Goal: Task Accomplishment & Management: Use online tool/utility

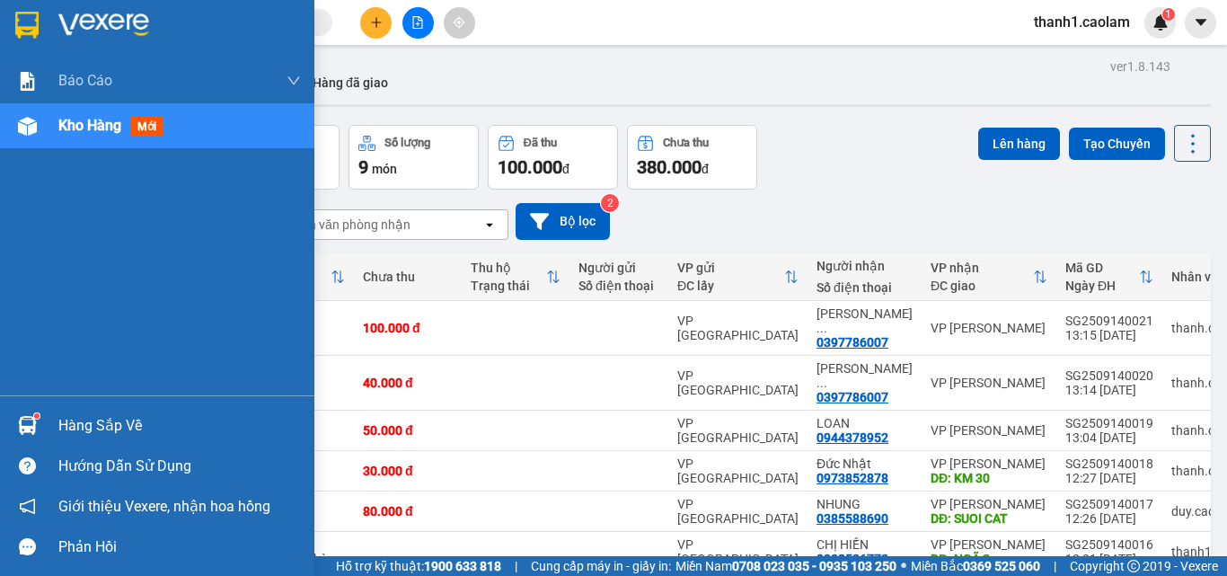
scroll to position [163, 0]
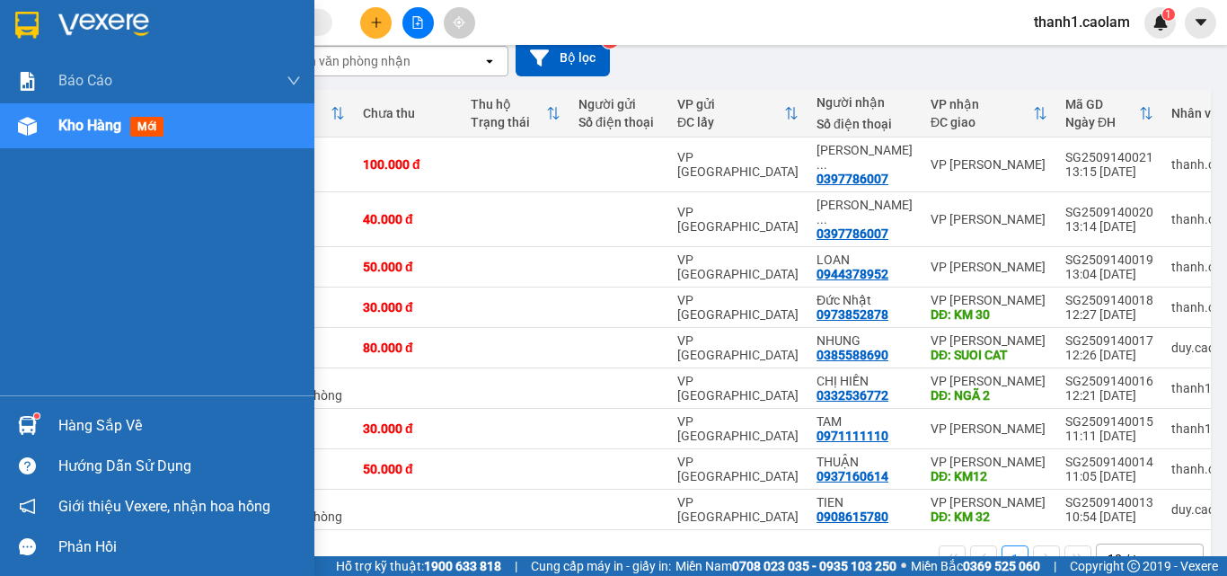
click at [48, 27] on div at bounding box center [157, 29] width 314 height 58
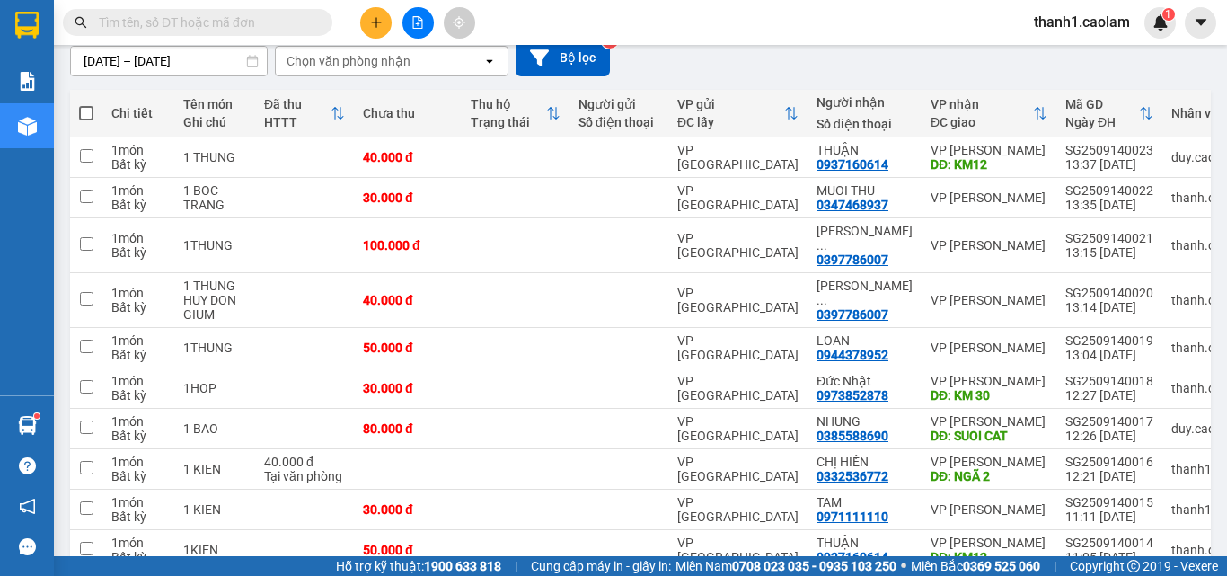
click at [89, 104] on label at bounding box center [86, 113] width 14 height 18
click at [86, 104] on input "checkbox" at bounding box center [86, 104] width 0 height 0
checkbox input "true"
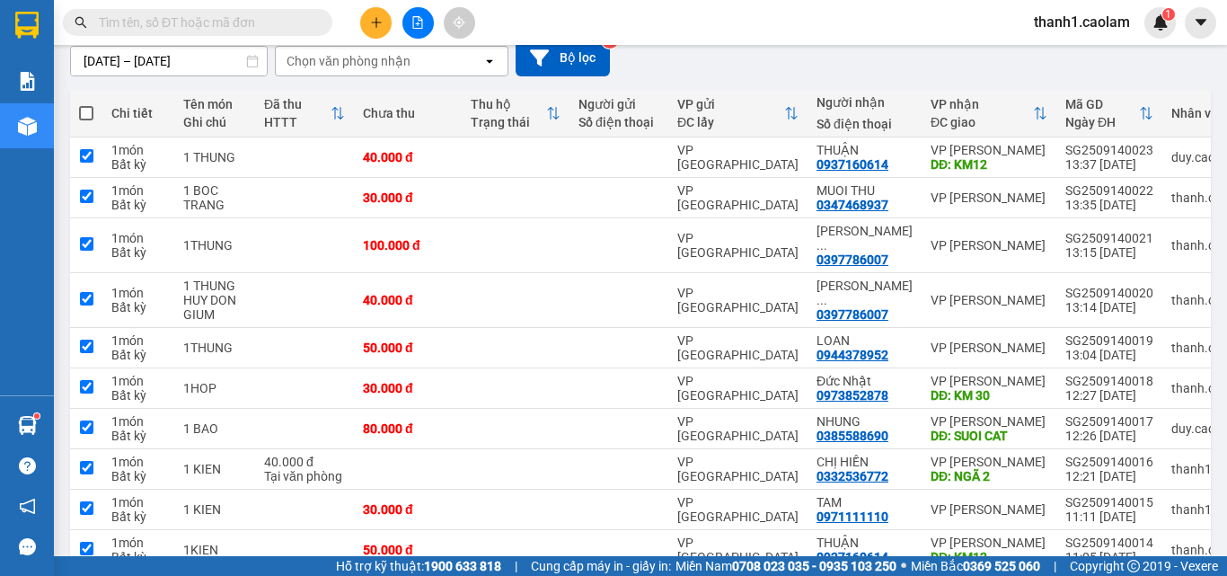
checkbox input "true"
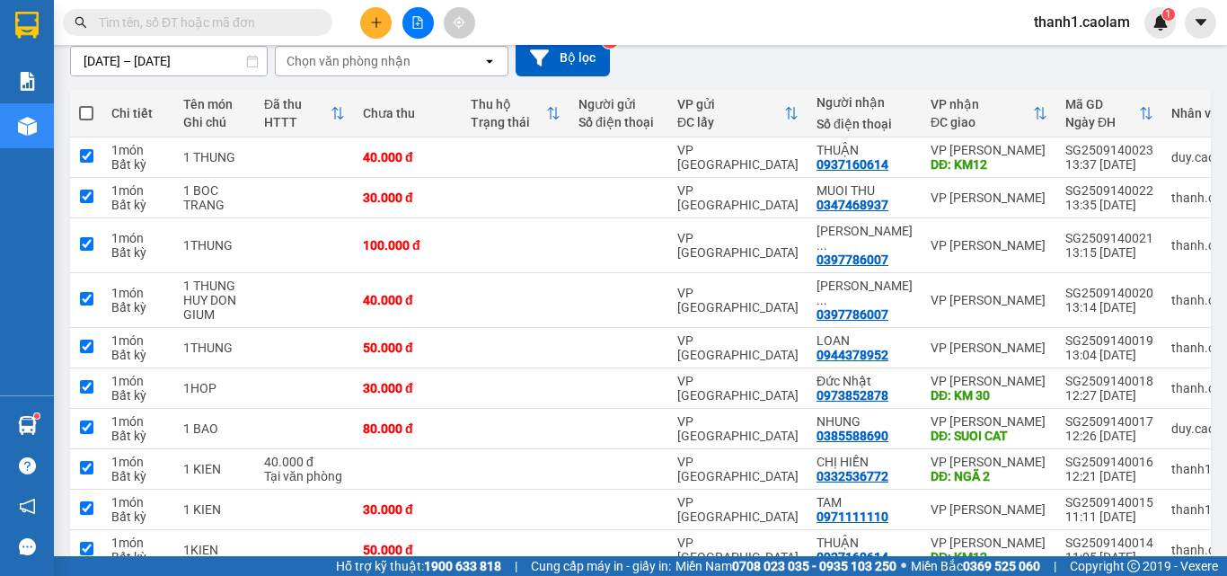
checkbox input "true"
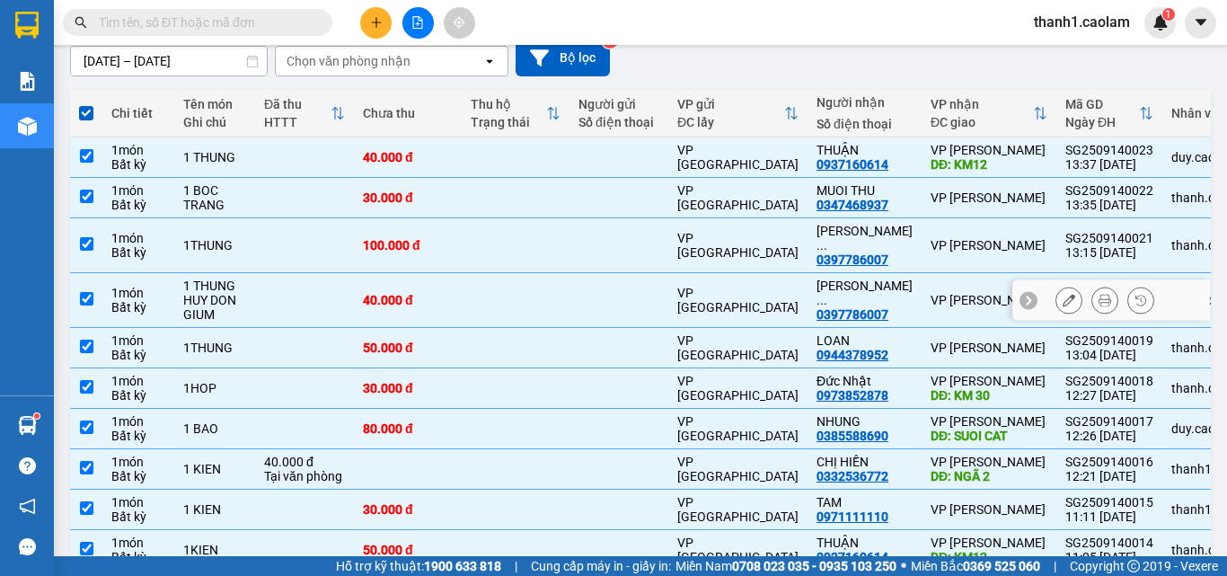
click at [92, 292] on input "checkbox" at bounding box center [86, 298] width 13 height 13
checkbox input "false"
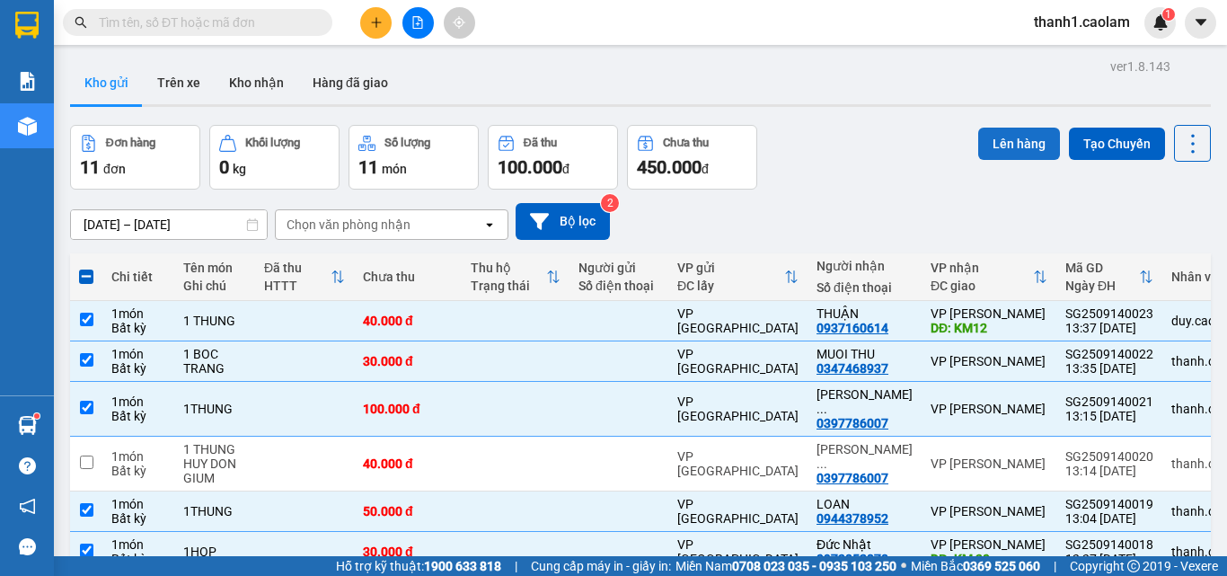
click at [1024, 142] on button "Lên hàng" at bounding box center [1019, 144] width 82 height 32
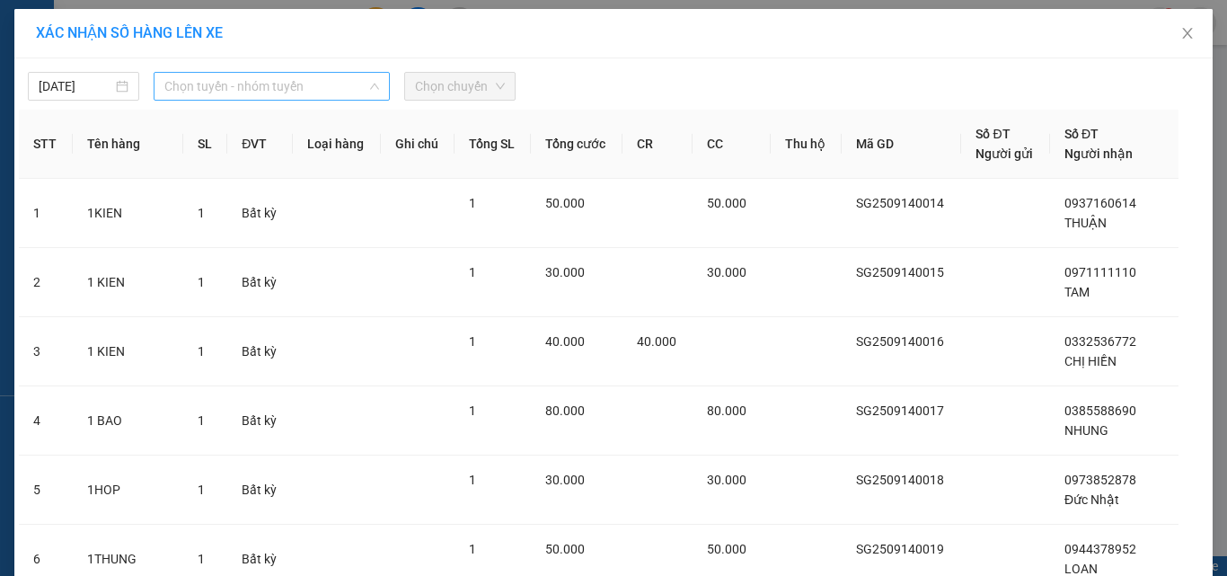
click at [310, 93] on span "Chọn tuyến - nhóm tuyến" at bounding box center [271, 86] width 215 height 27
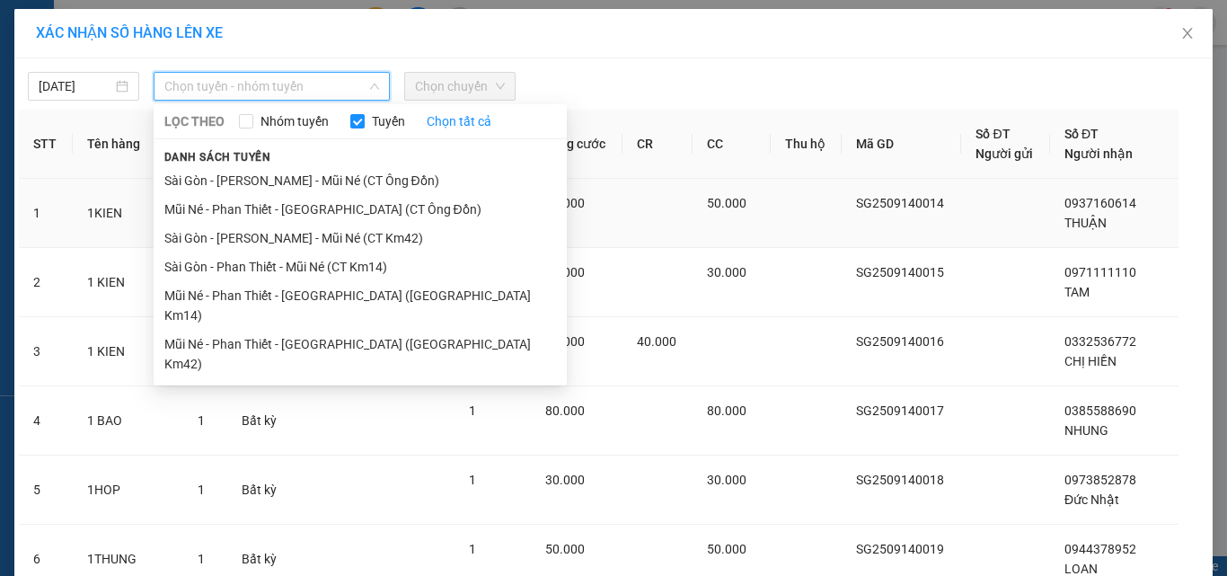
click at [399, 236] on li "Sài Gòn - [PERSON_NAME] - Mũi Né (CT Km42)" at bounding box center [360, 238] width 413 height 29
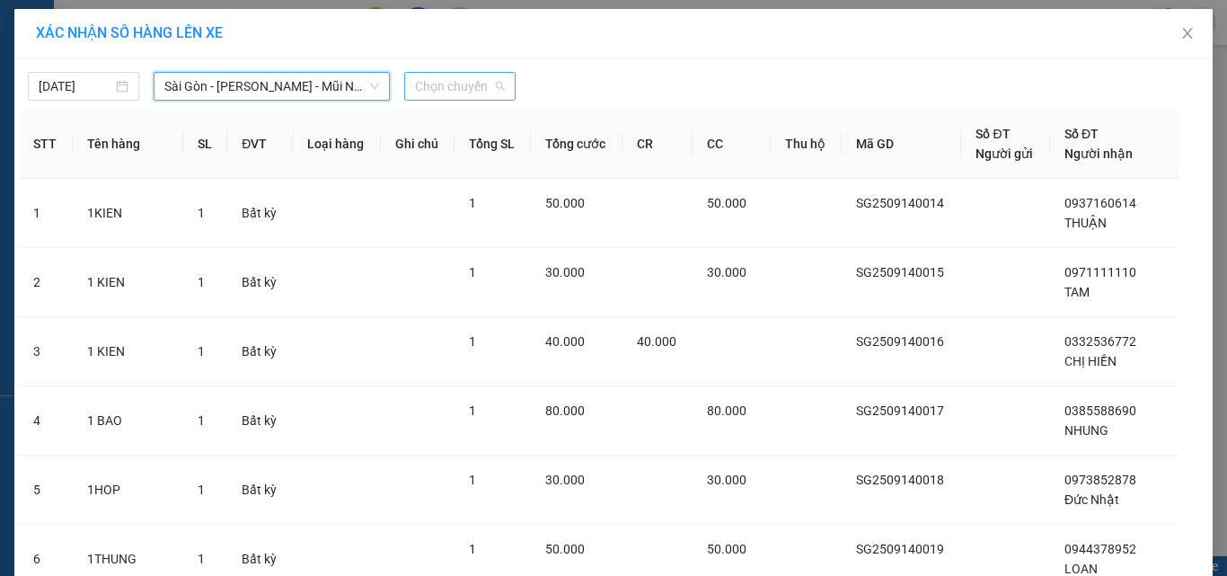
click at [476, 80] on span "Chọn chuyến" at bounding box center [460, 86] width 90 height 27
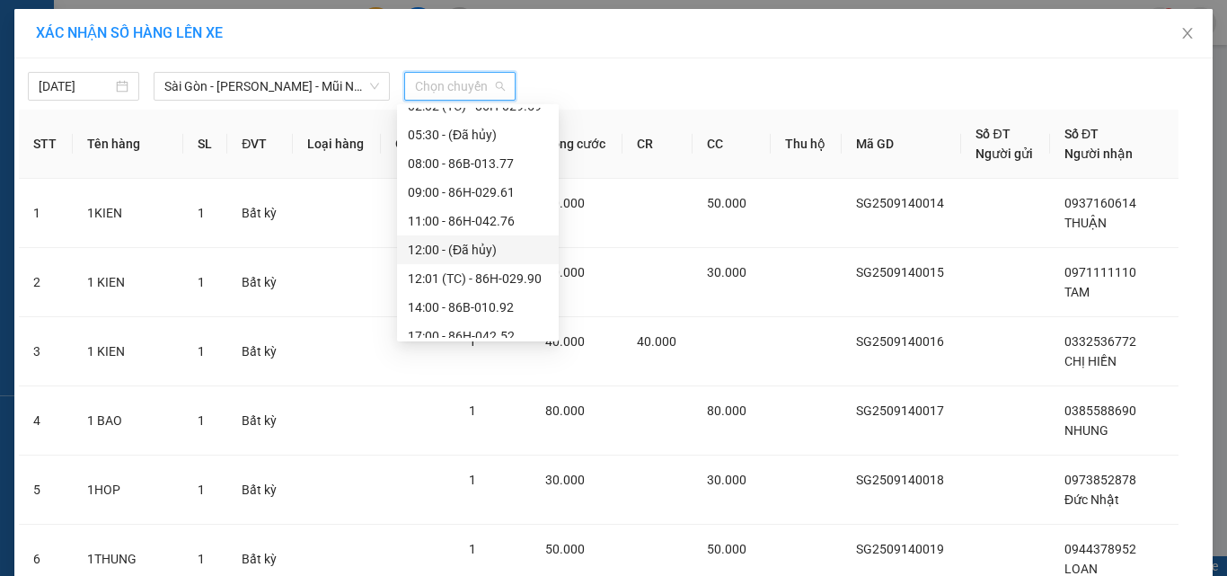
scroll to position [180, 0]
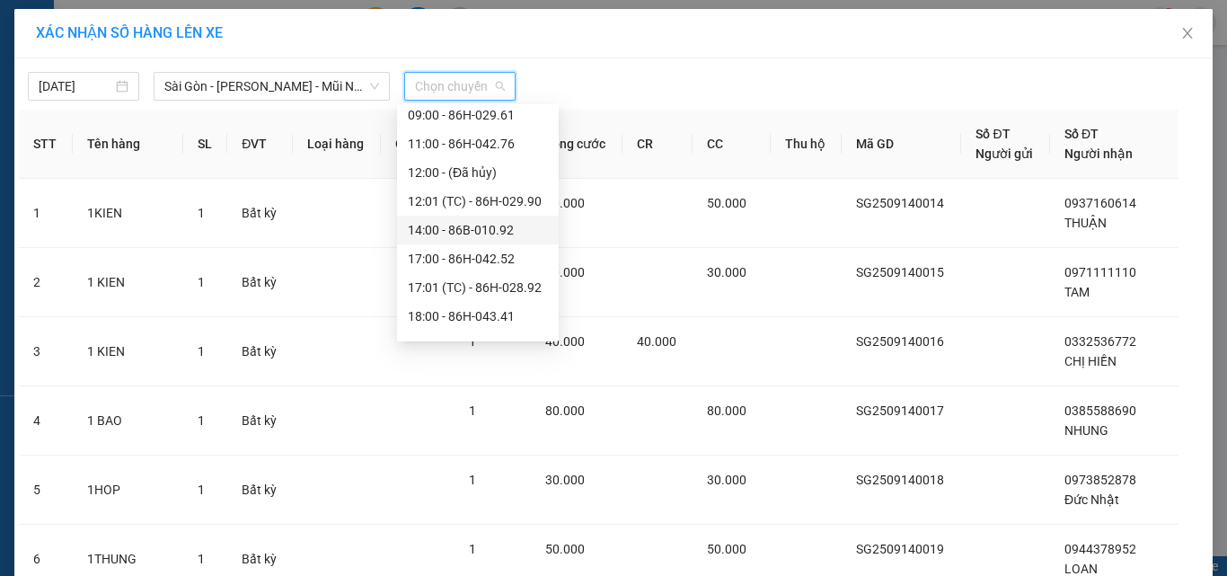
click at [505, 221] on div "14:00 - 86B-010.92" at bounding box center [478, 230] width 140 height 20
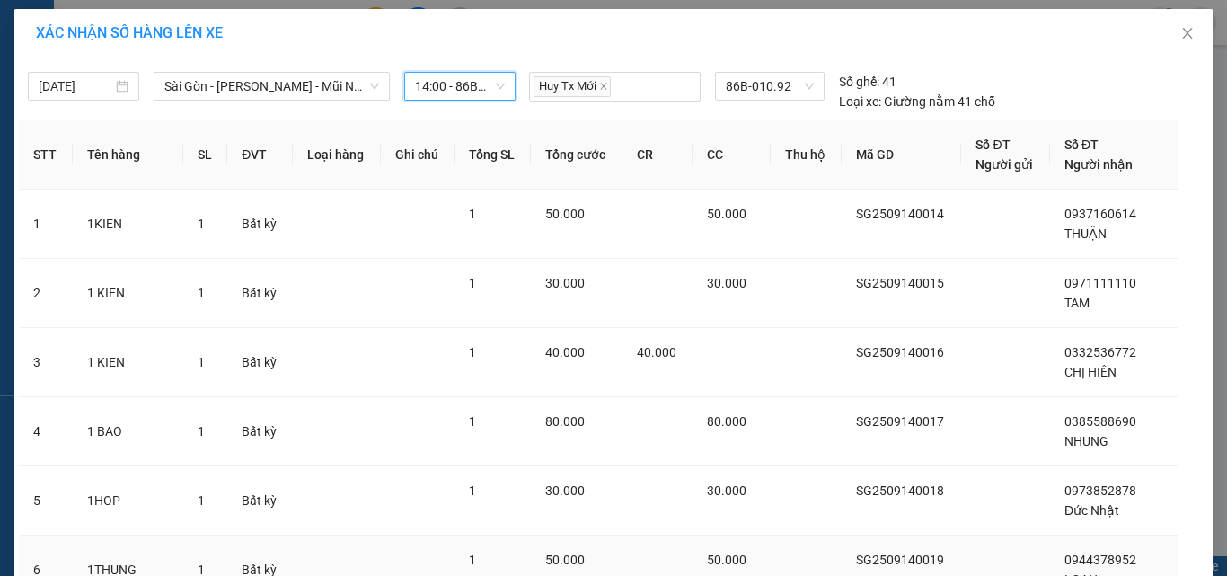
scroll to position [367, 0]
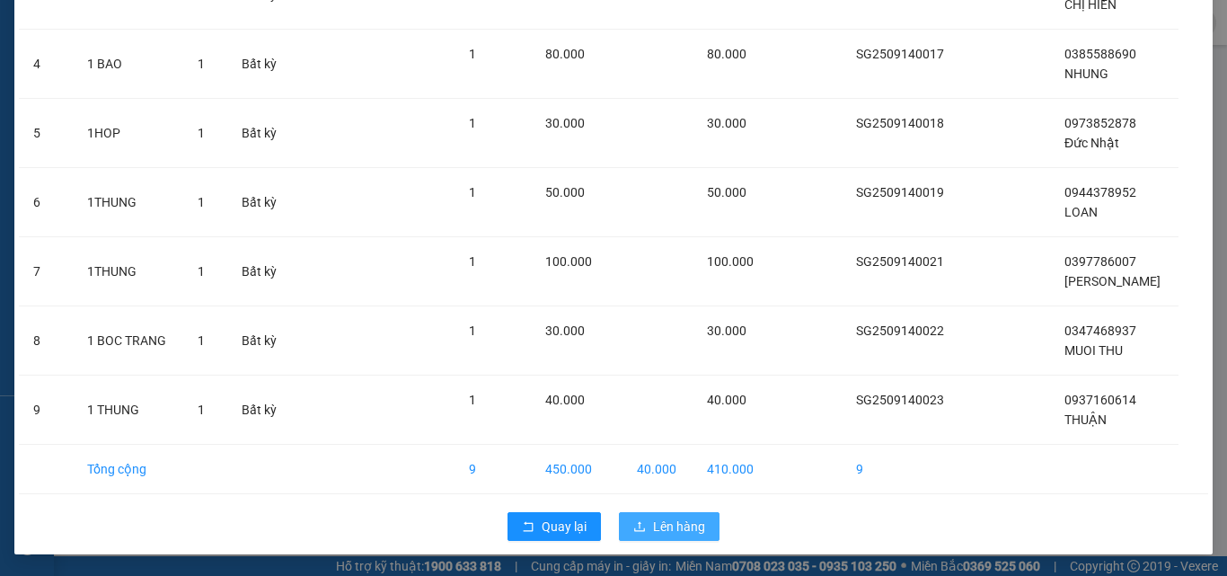
click at [699, 523] on button "Lên hàng" at bounding box center [669, 526] width 101 height 29
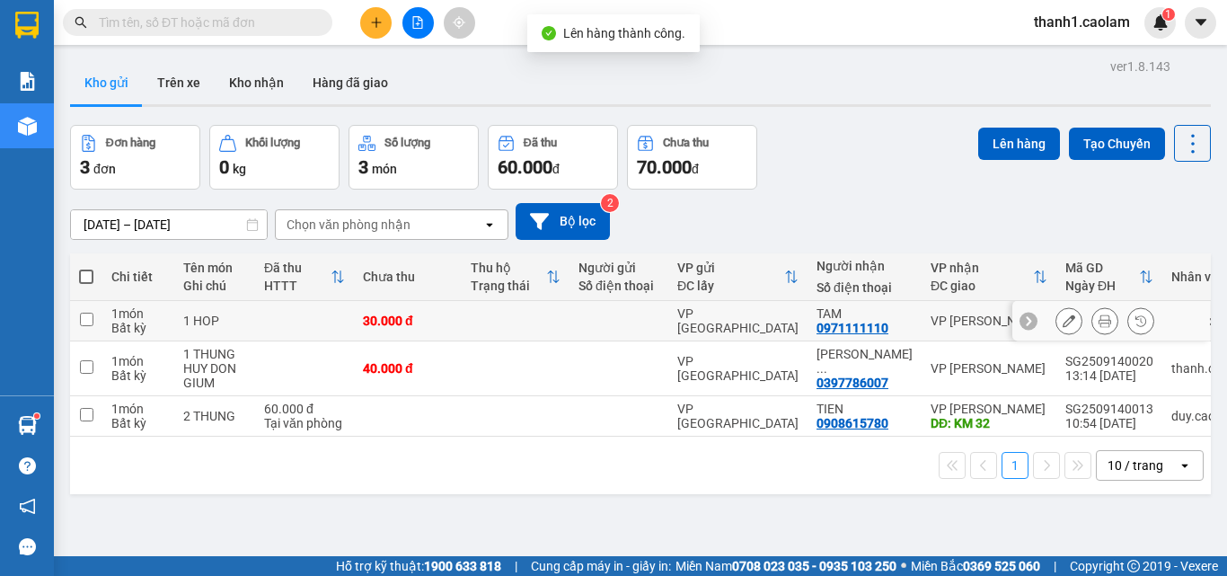
click at [85, 311] on td at bounding box center [86, 321] width 32 height 40
checkbox input "true"
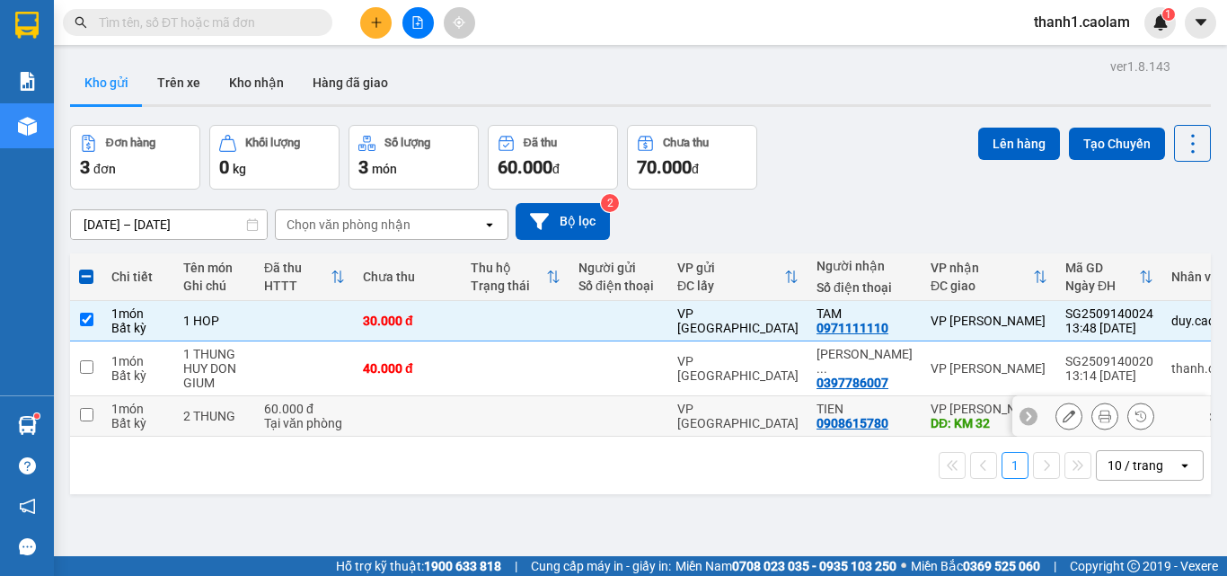
click at [101, 419] on td at bounding box center [86, 416] width 32 height 40
checkbox input "true"
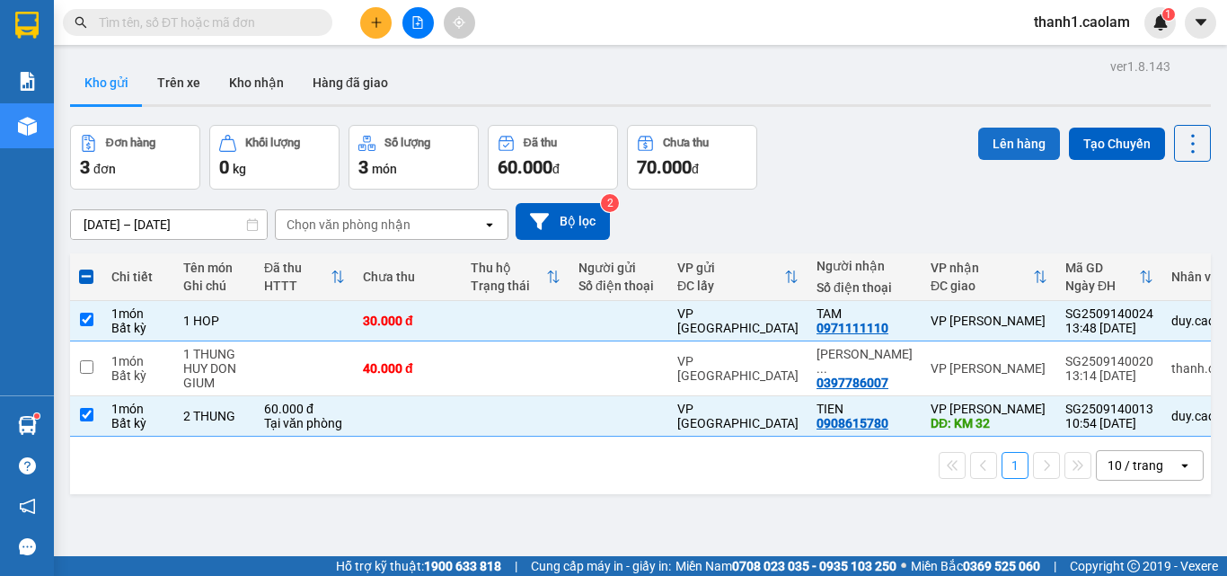
click at [991, 139] on button "Lên hàng" at bounding box center [1019, 144] width 82 height 32
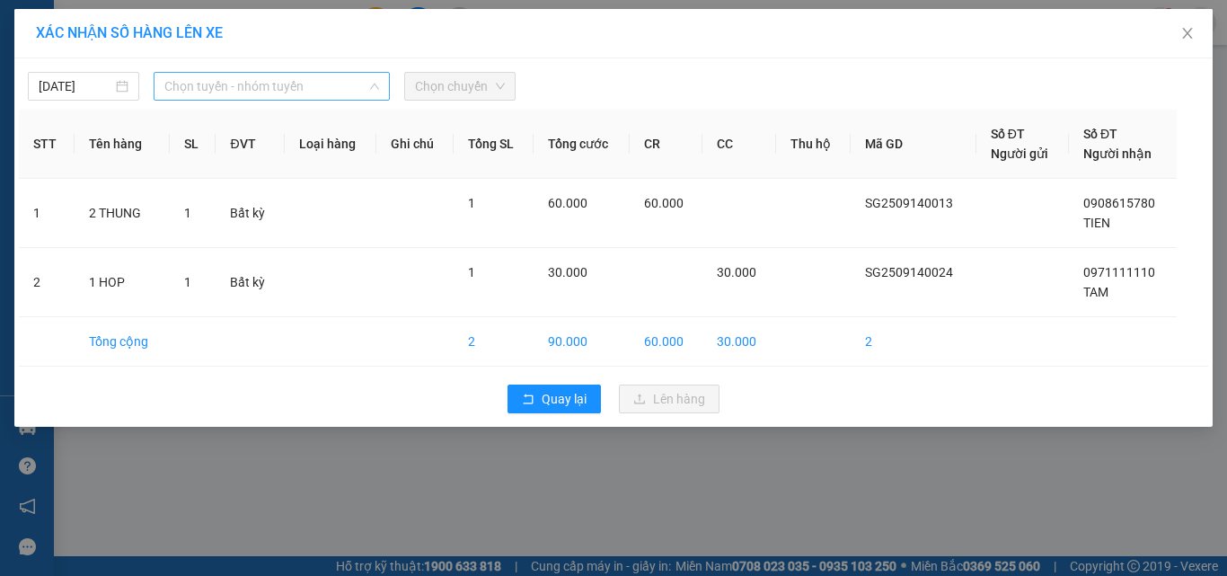
click at [304, 86] on span "Chọn tuyến - nhóm tuyến" at bounding box center [271, 86] width 215 height 27
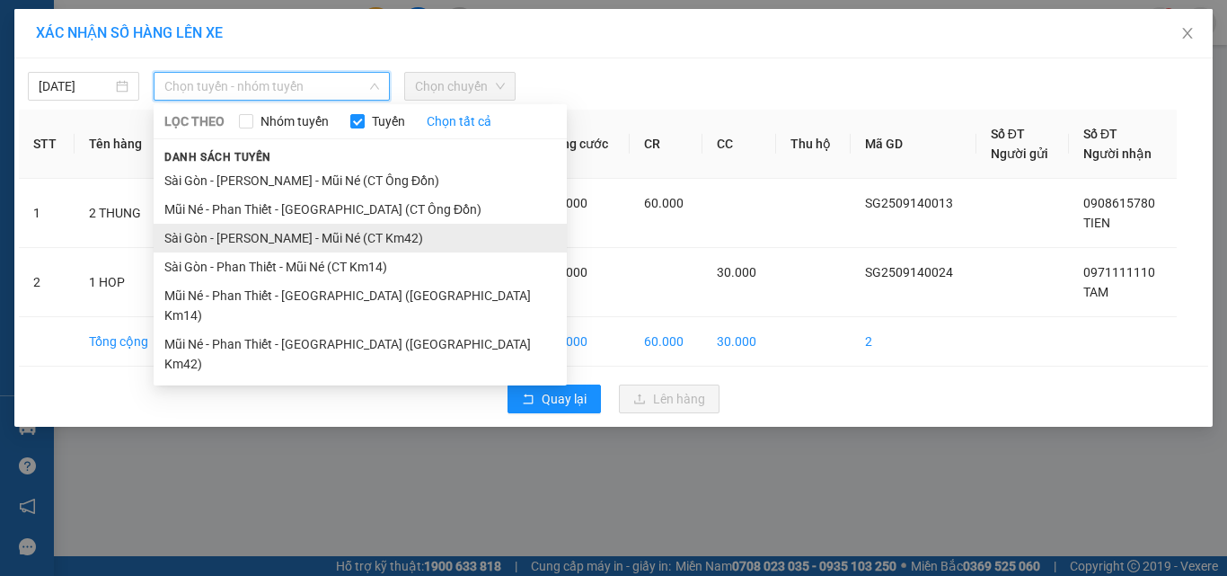
click at [394, 240] on li "Sài Gòn - [PERSON_NAME] - Mũi Né (CT Km42)" at bounding box center [360, 238] width 413 height 29
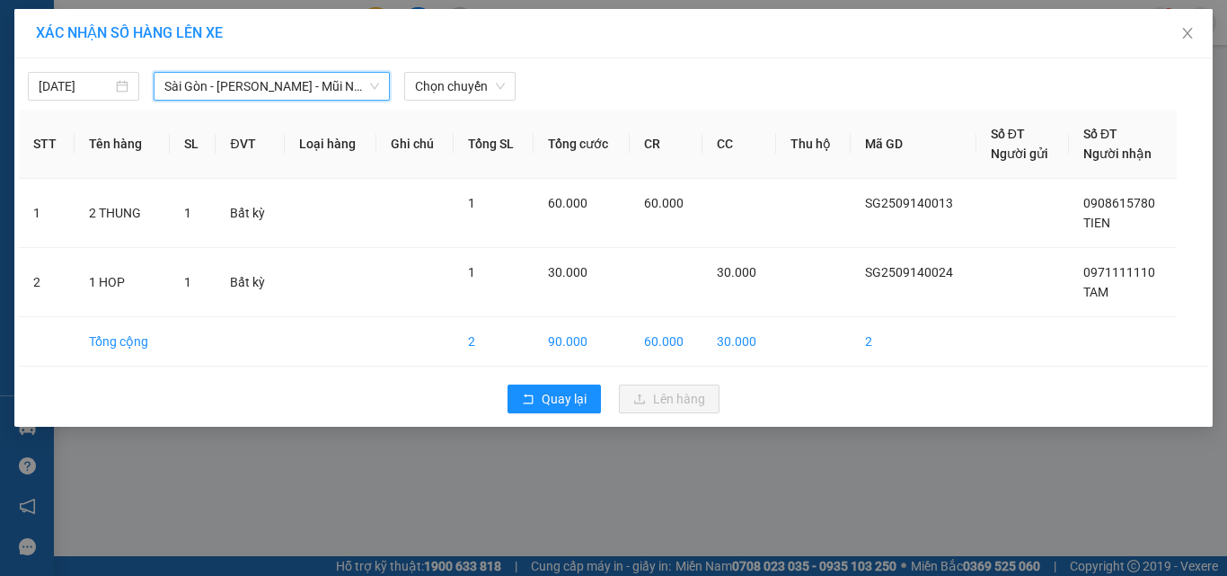
click at [501, 63] on div "[DATE] [GEOGRAPHIC_DATA] - [GEOGRAPHIC_DATA] - [GEOGRAPHIC_DATA] ([GEOGRAPHIC_D…" at bounding box center [613, 82] width 1189 height 38
click at [485, 75] on span "Chọn chuyến" at bounding box center [460, 86] width 90 height 27
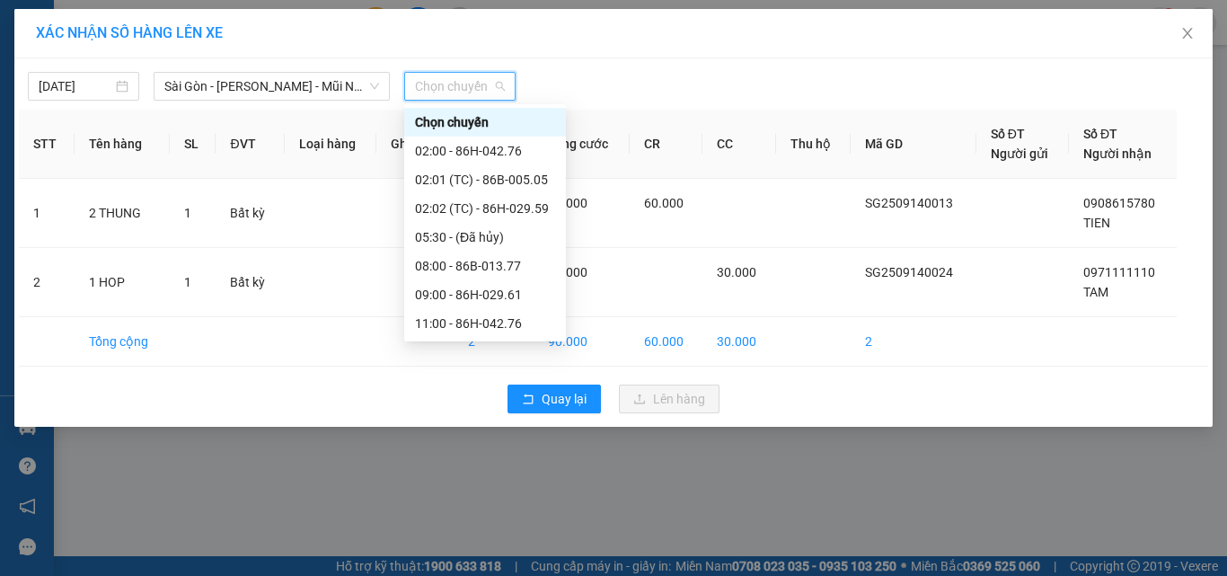
scroll to position [180, 0]
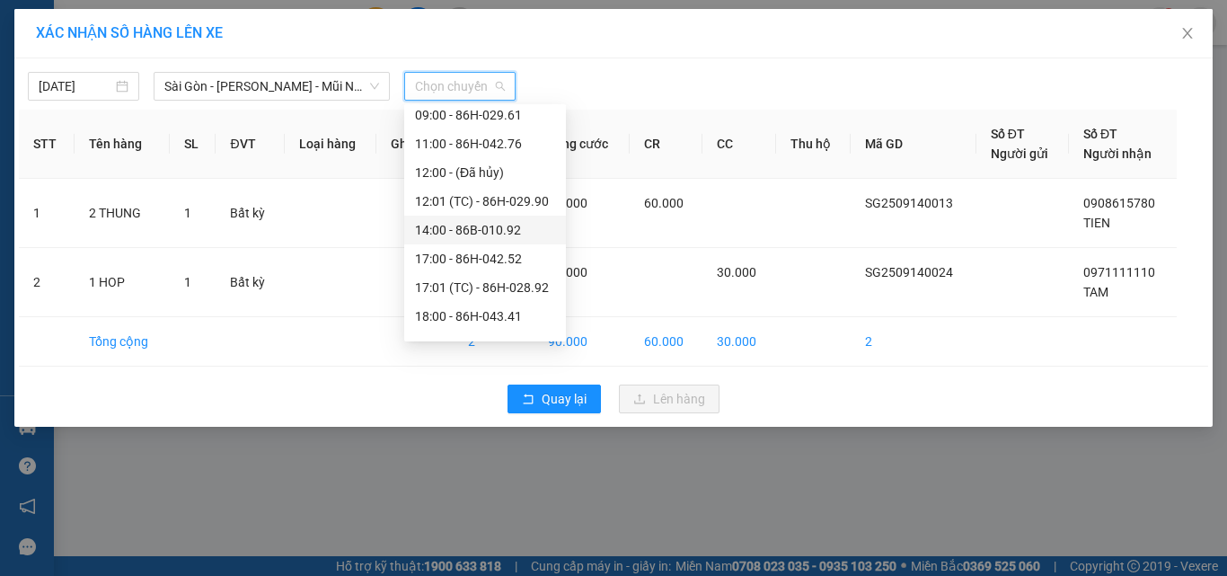
click at [496, 225] on div "14:00 - 86B-010.92" at bounding box center [485, 230] width 140 height 20
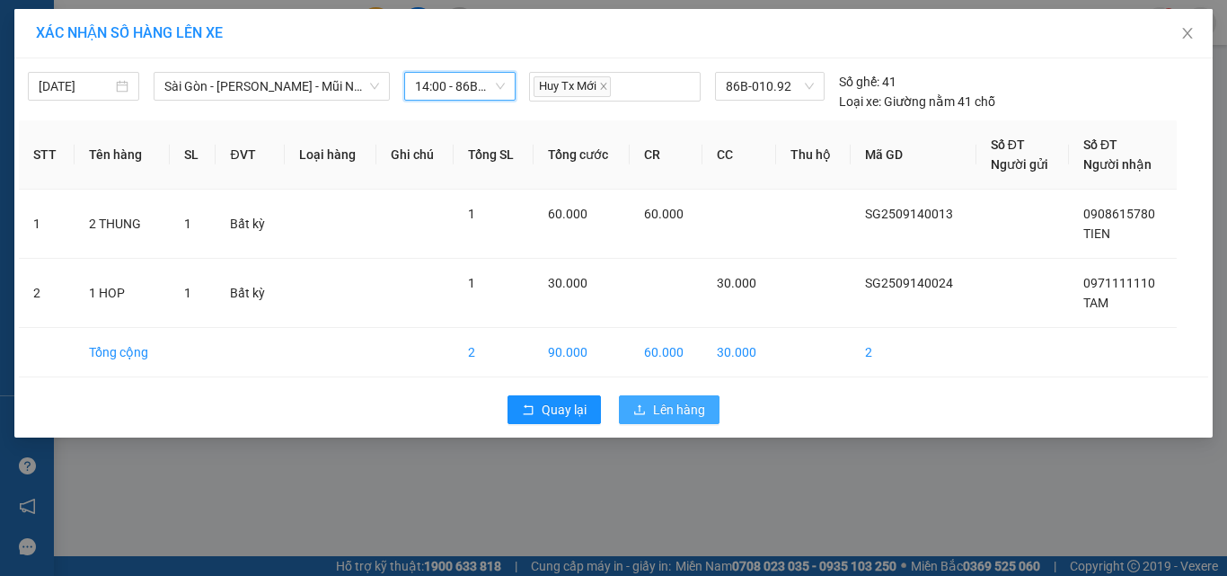
click at [665, 410] on span "Lên hàng" at bounding box center [679, 410] width 52 height 20
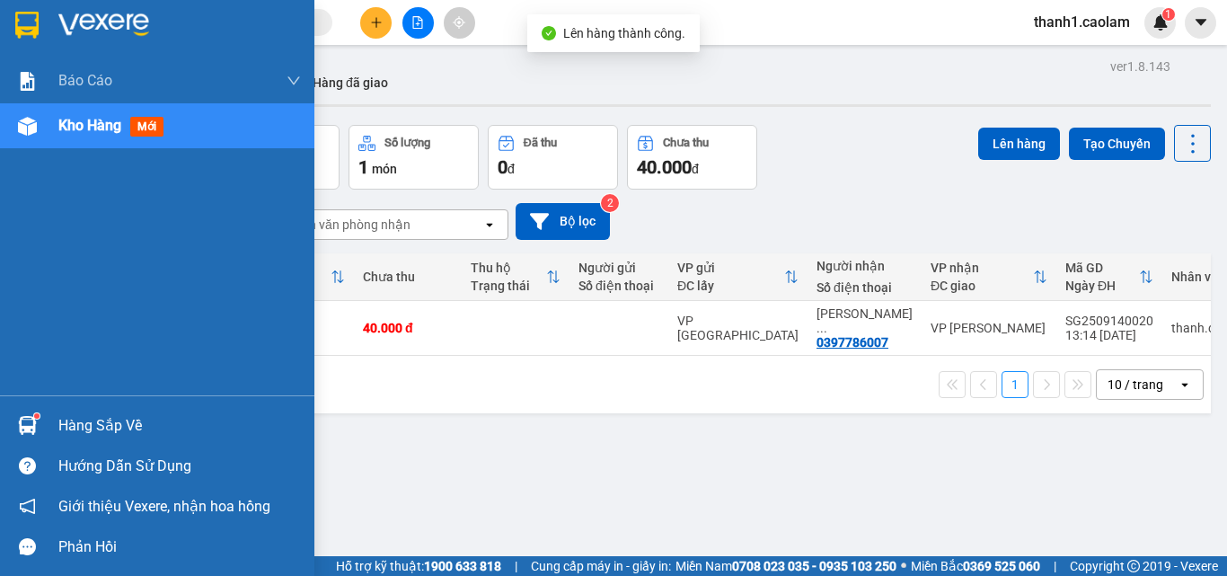
click at [33, 25] on img at bounding box center [26, 25] width 23 height 27
click at [20, 10] on div at bounding box center [27, 24] width 31 height 31
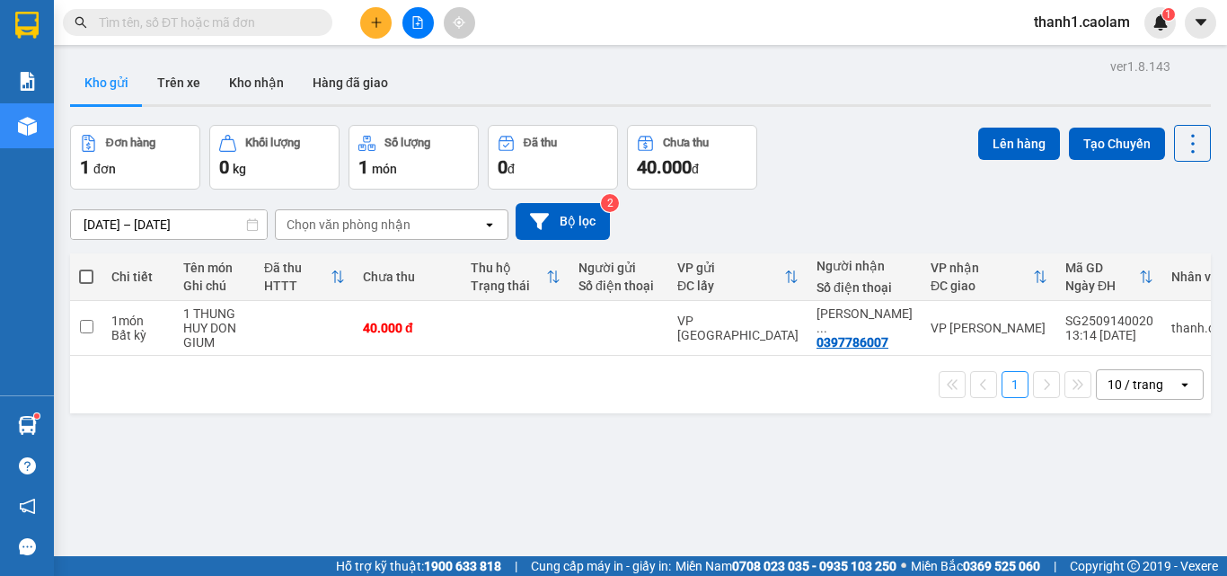
click at [428, 32] on button at bounding box center [417, 22] width 31 height 31
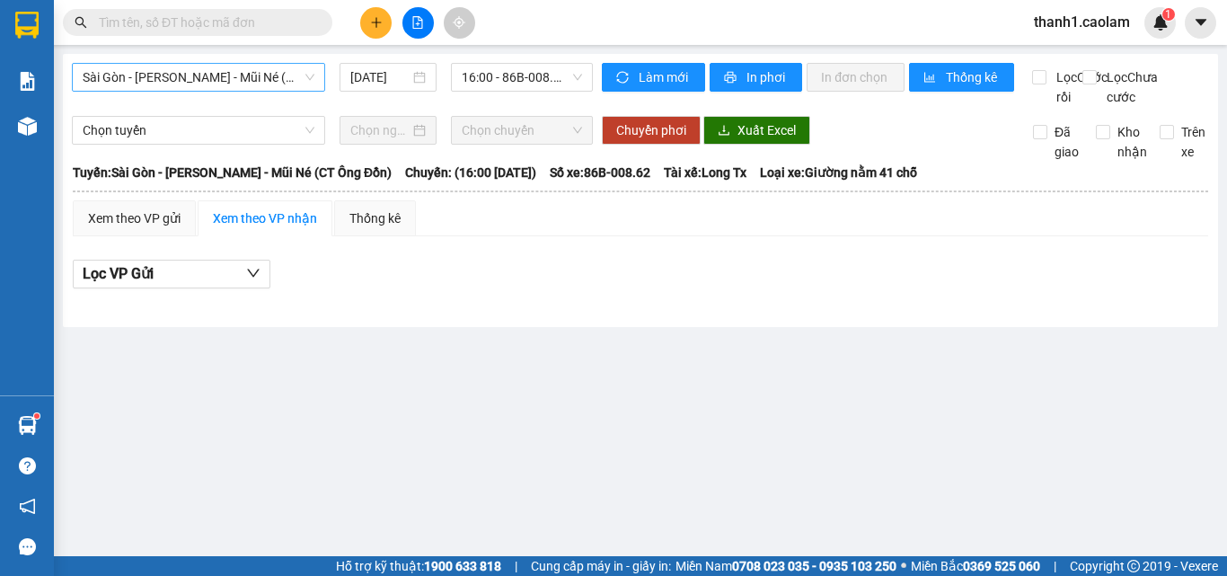
click at [174, 70] on span "Sài Gòn - [PERSON_NAME] - Mũi Né (CT Ông Đồn)" at bounding box center [199, 77] width 232 height 27
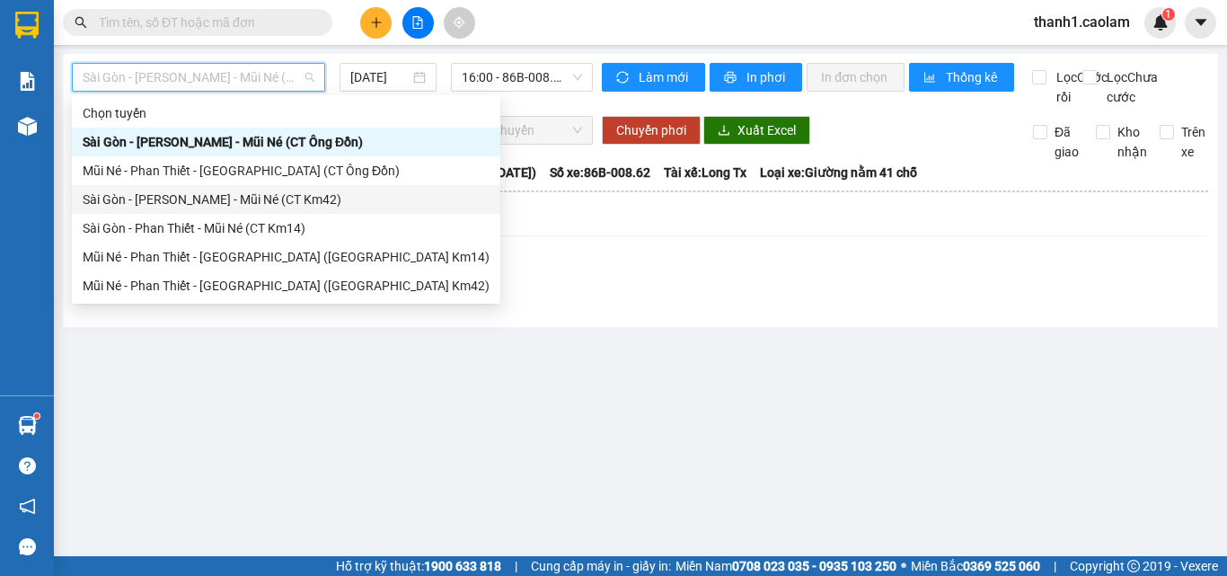
click at [285, 192] on div "Sài Gòn - [PERSON_NAME] - Mũi Né (CT Km42)" at bounding box center [286, 200] width 407 height 20
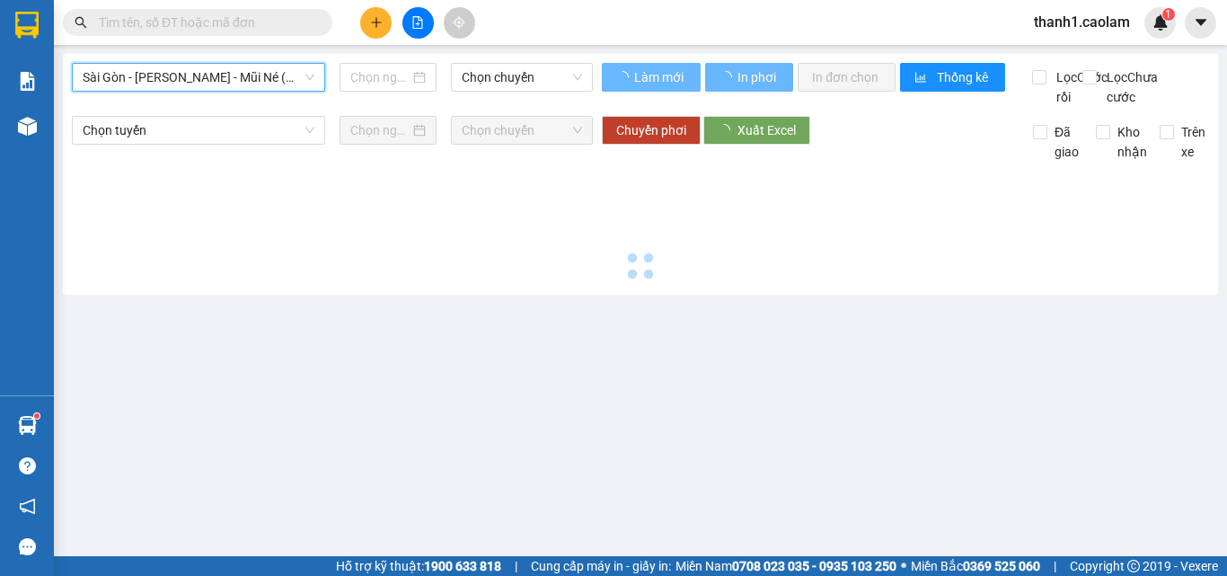
type input "[DATE]"
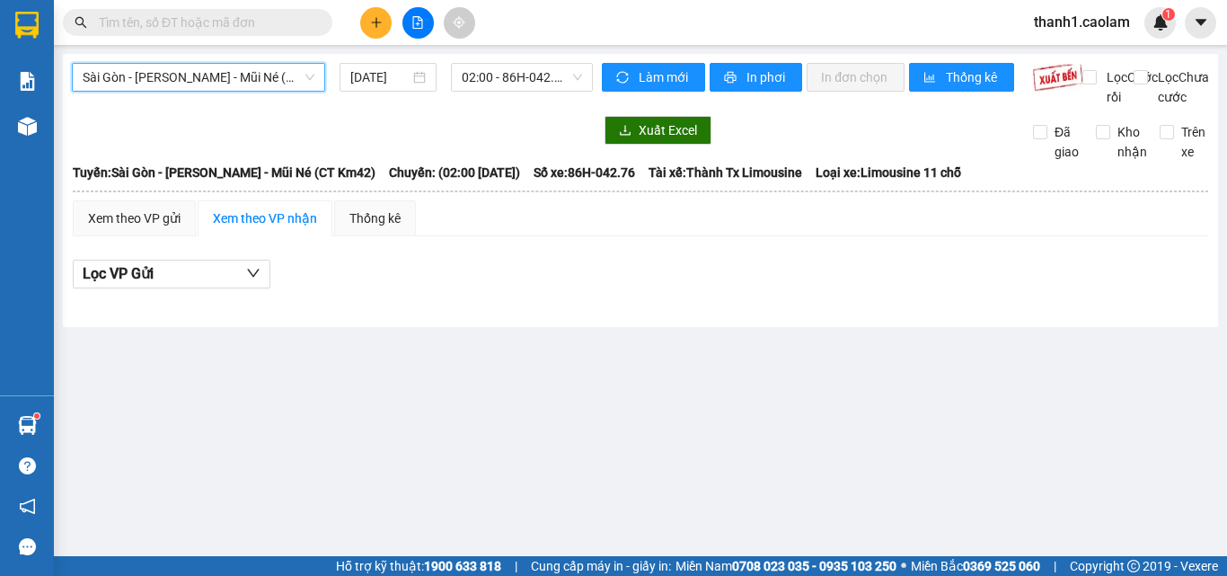
click at [426, 30] on button at bounding box center [417, 22] width 31 height 31
click at [498, 76] on span "02:00 - 86H-042.76" at bounding box center [522, 77] width 120 height 27
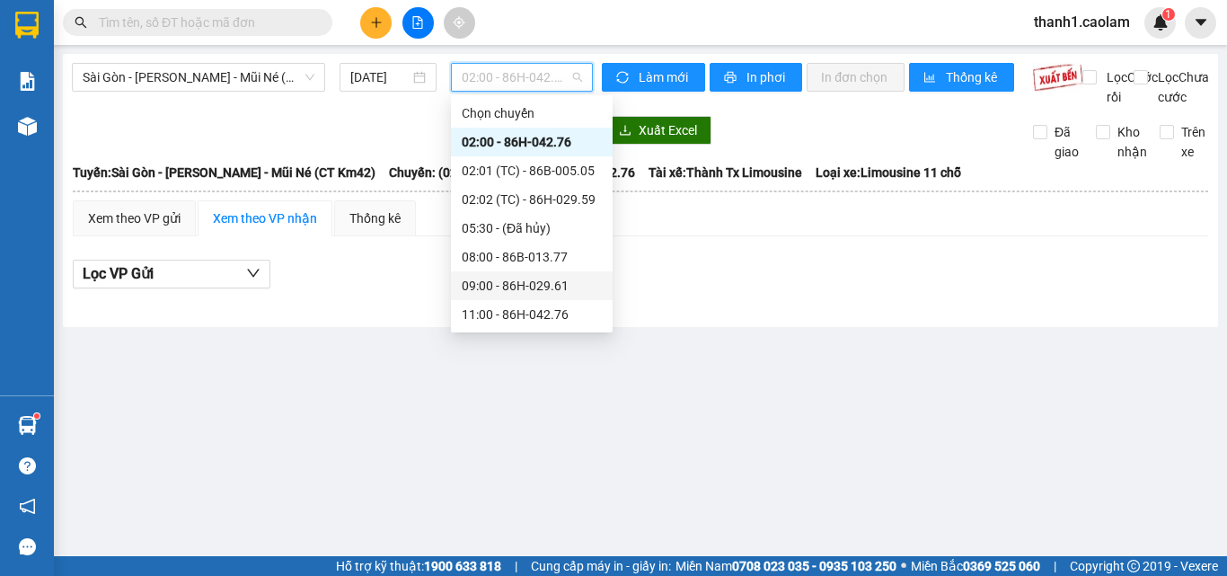
scroll to position [230, 0]
click at [522, 171] on div "14:00 - 86B-010.92" at bounding box center [532, 171] width 140 height 20
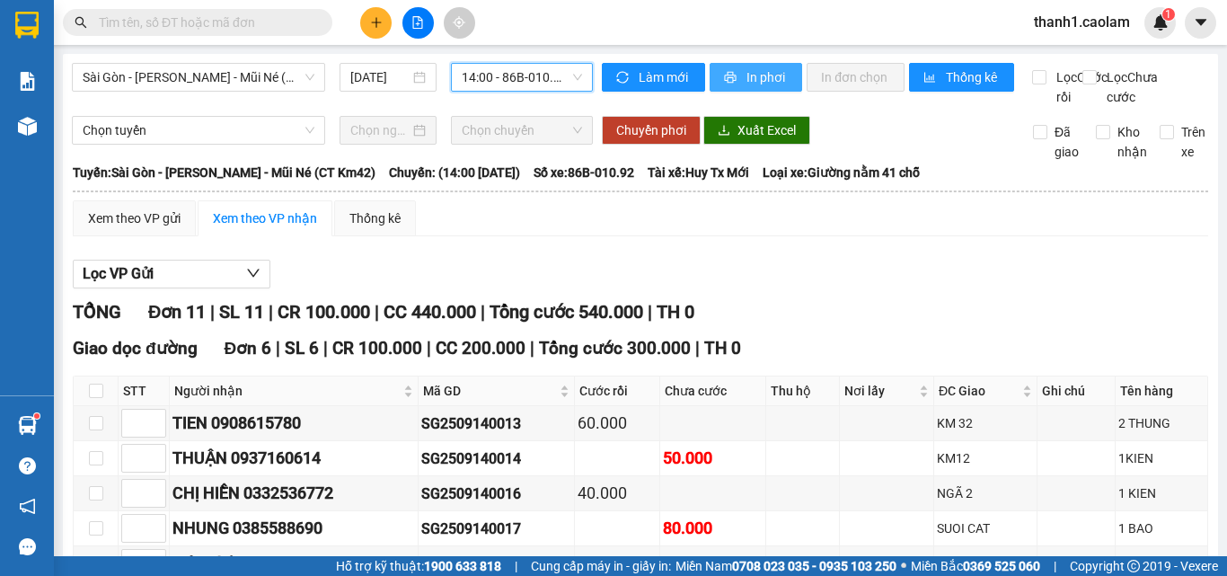
click at [756, 83] on span "In phơi" at bounding box center [766, 77] width 41 height 20
click at [48, 28] on div at bounding box center [27, 29] width 54 height 58
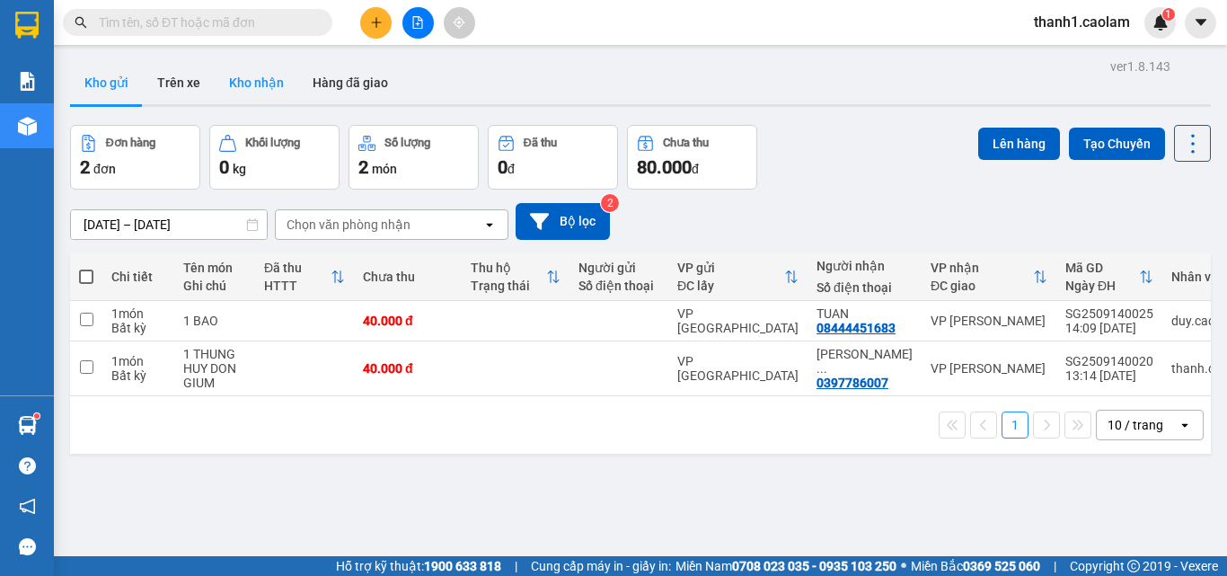
drag, startPoint x: 247, startPoint y: 82, endPoint x: 261, endPoint y: 75, distance: 15.7
click at [255, 80] on button "Kho nhận" at bounding box center [257, 82] width 84 height 43
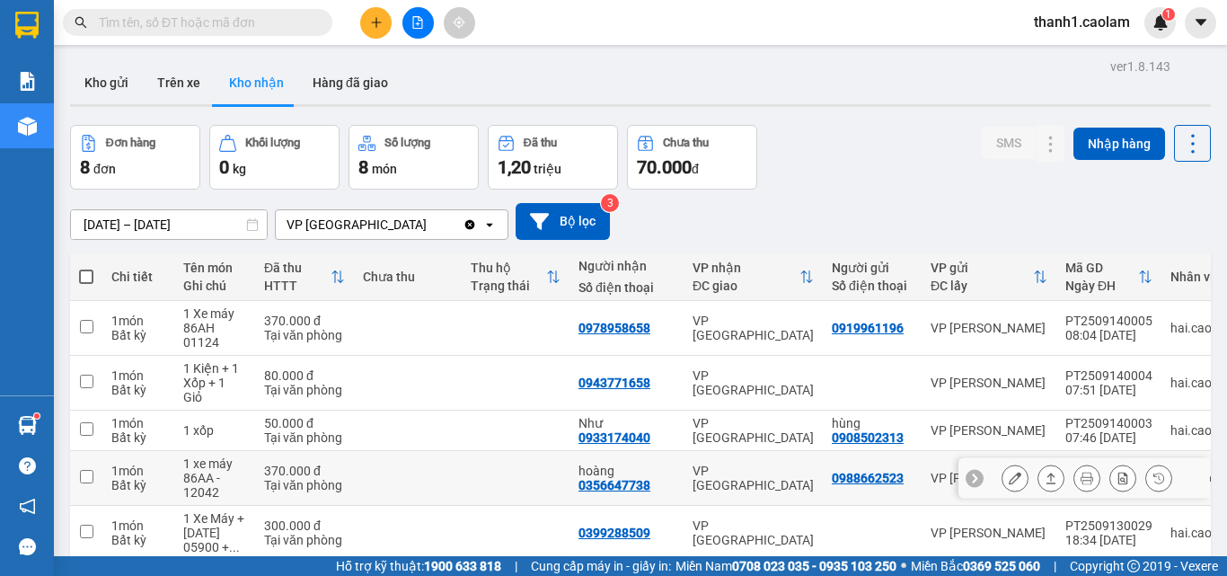
click at [1009, 482] on icon at bounding box center [1015, 478] width 13 height 13
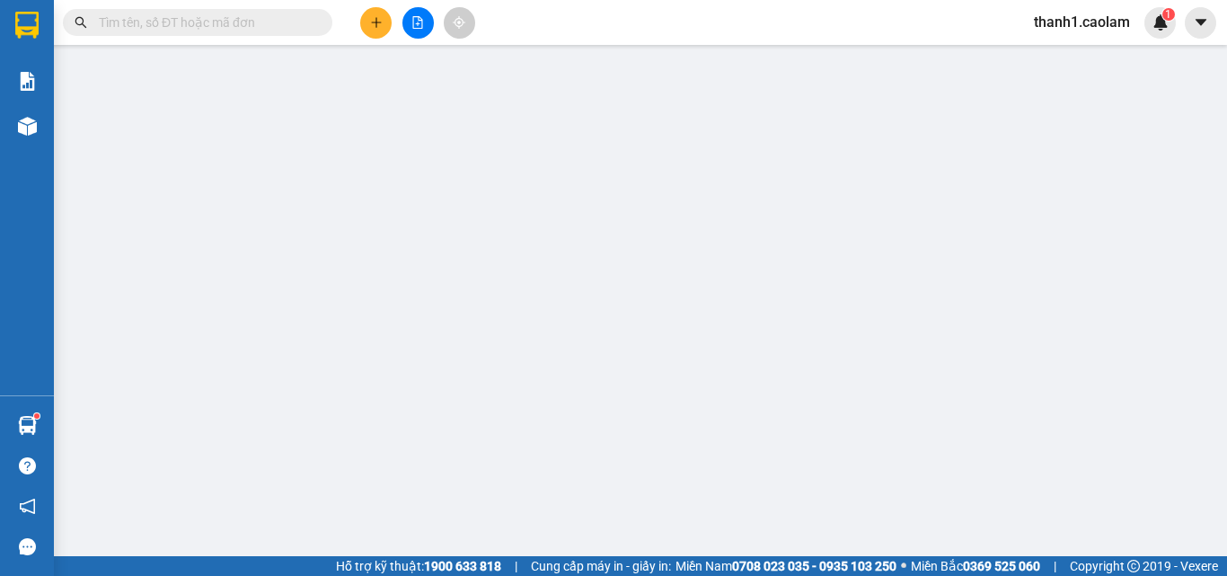
type input "0988662523"
type input "0356647738"
type input "hoàng"
type input "370.000"
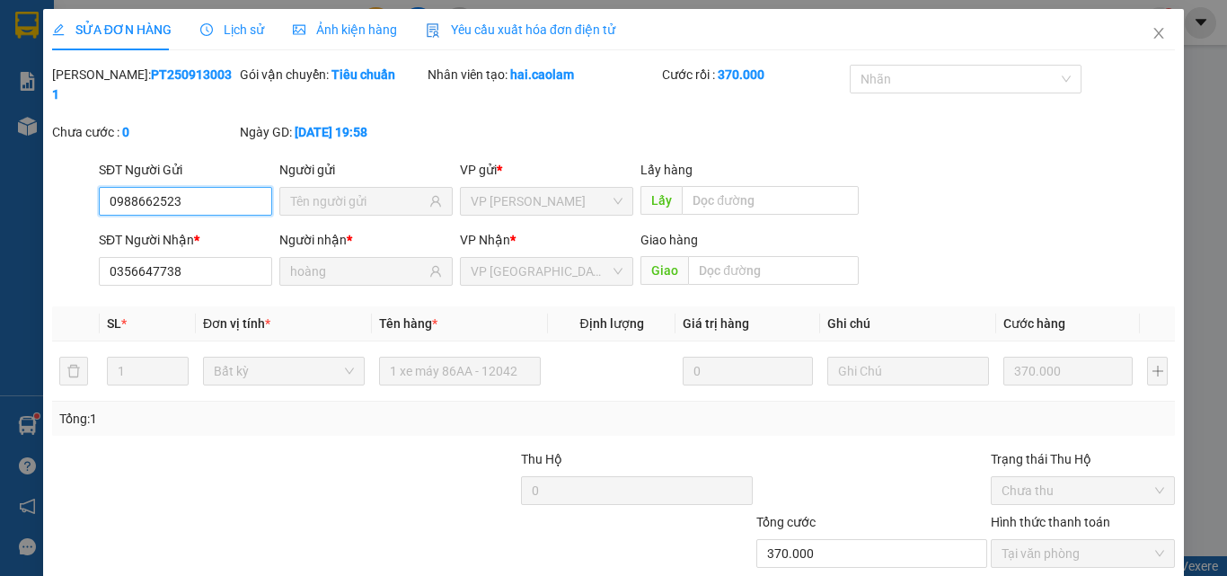
scroll to position [84, 0]
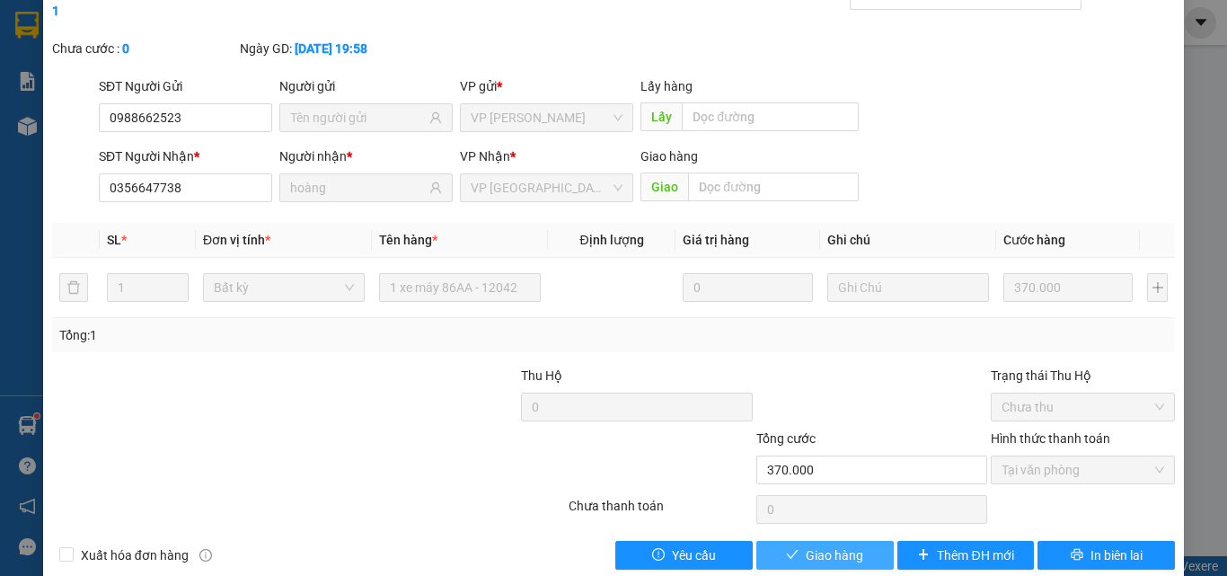
click at [828, 545] on span "Giao hàng" at bounding box center [834, 555] width 57 height 20
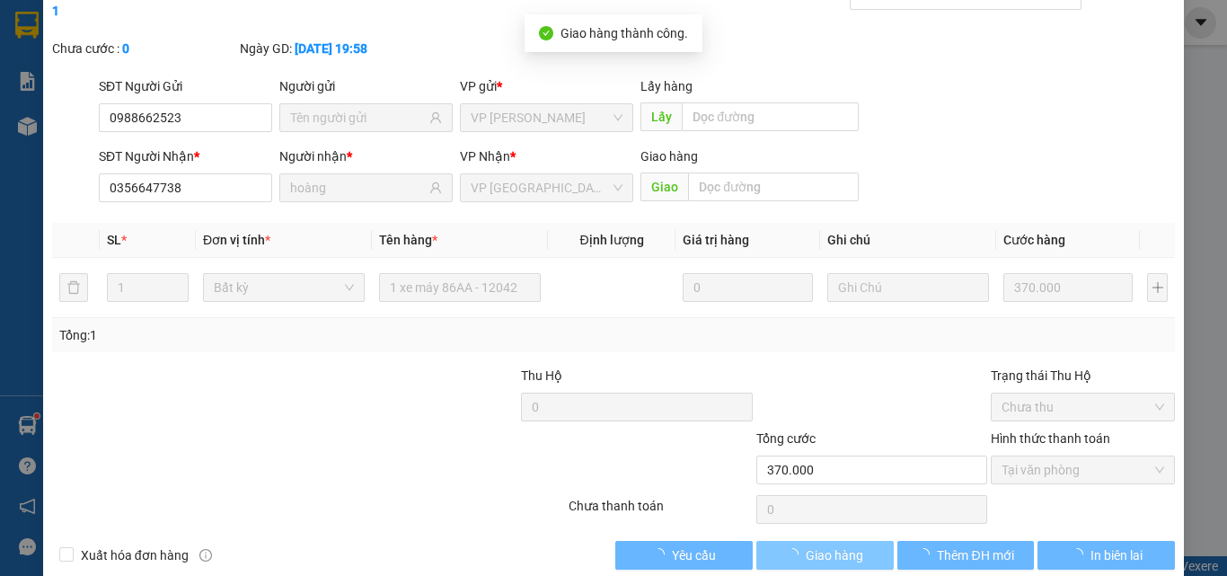
scroll to position [0, 0]
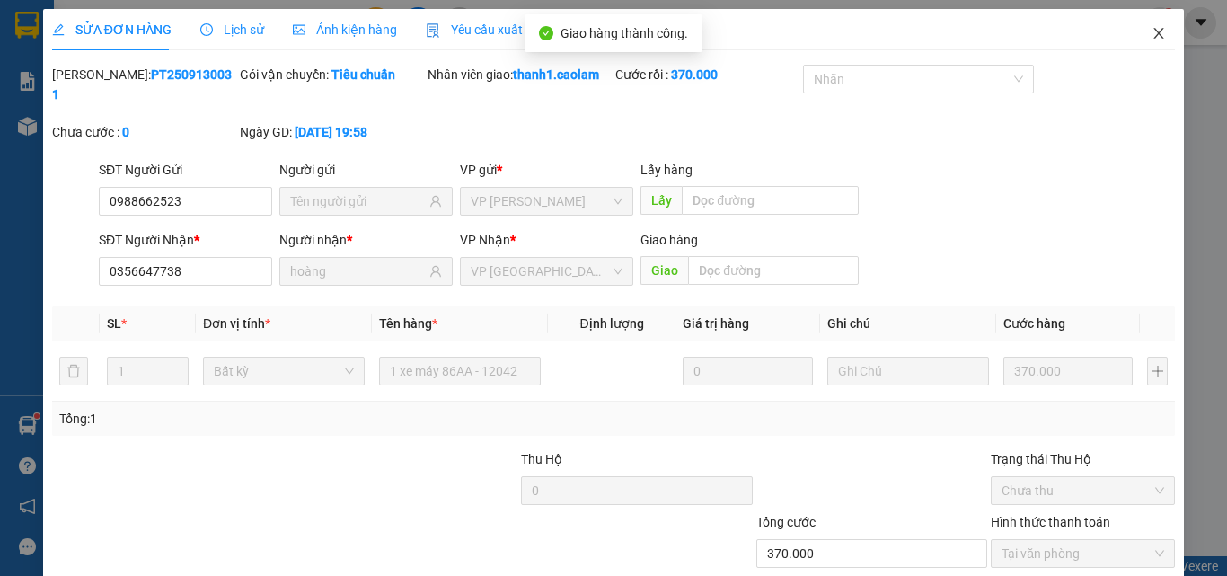
click at [1151, 34] on icon "close" at bounding box center [1158, 33] width 14 height 14
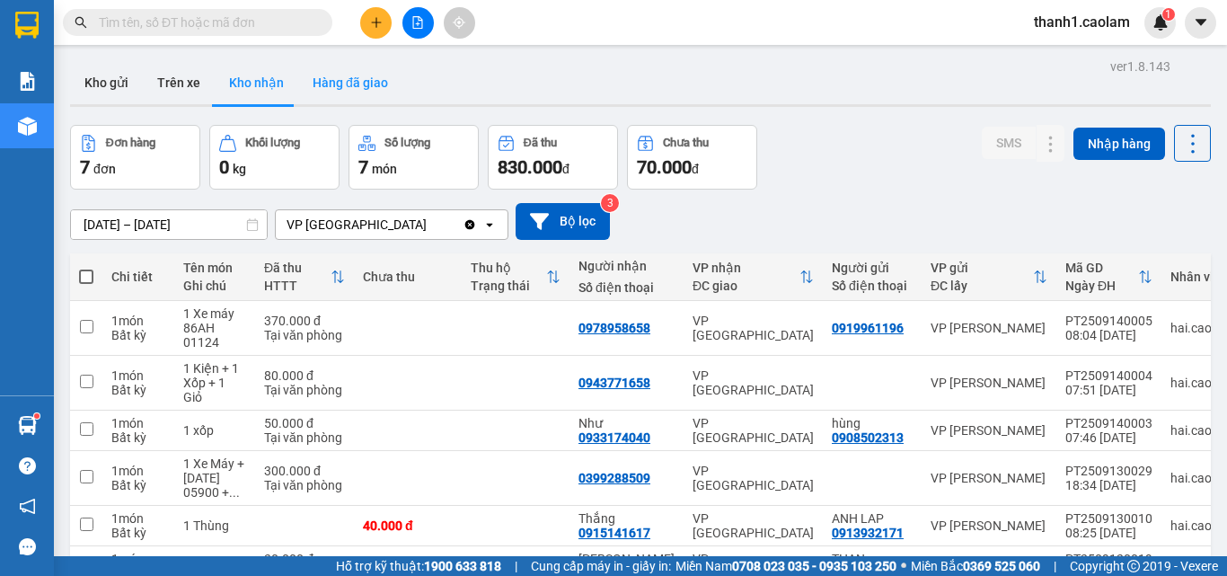
click at [352, 94] on button "Hàng đã giao" at bounding box center [350, 82] width 104 height 43
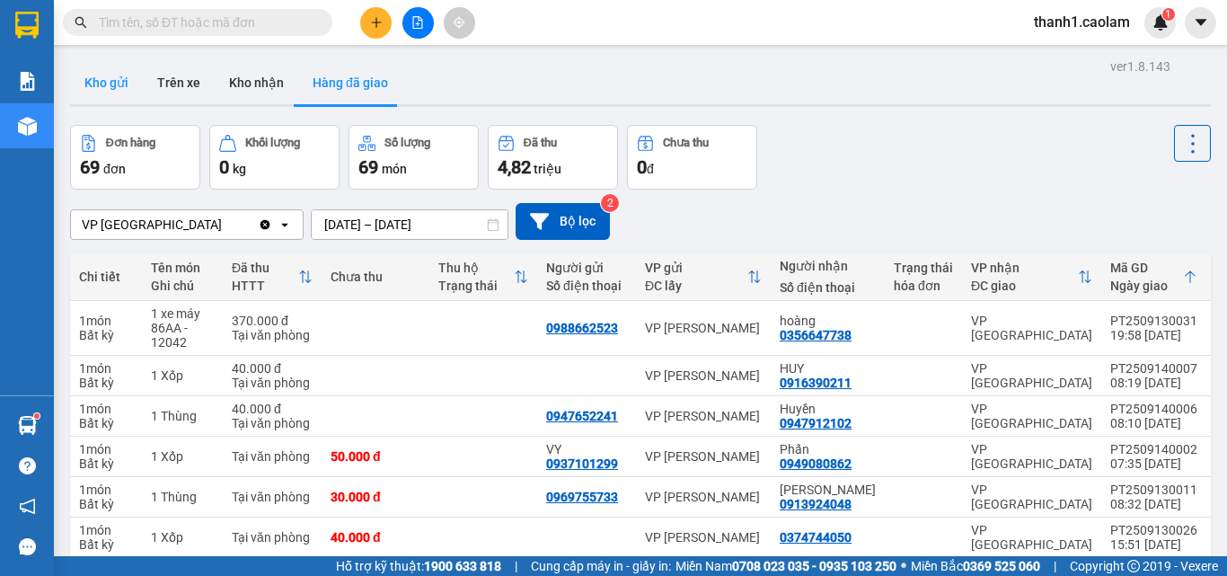
click at [134, 84] on button "Kho gửi" at bounding box center [106, 82] width 73 height 43
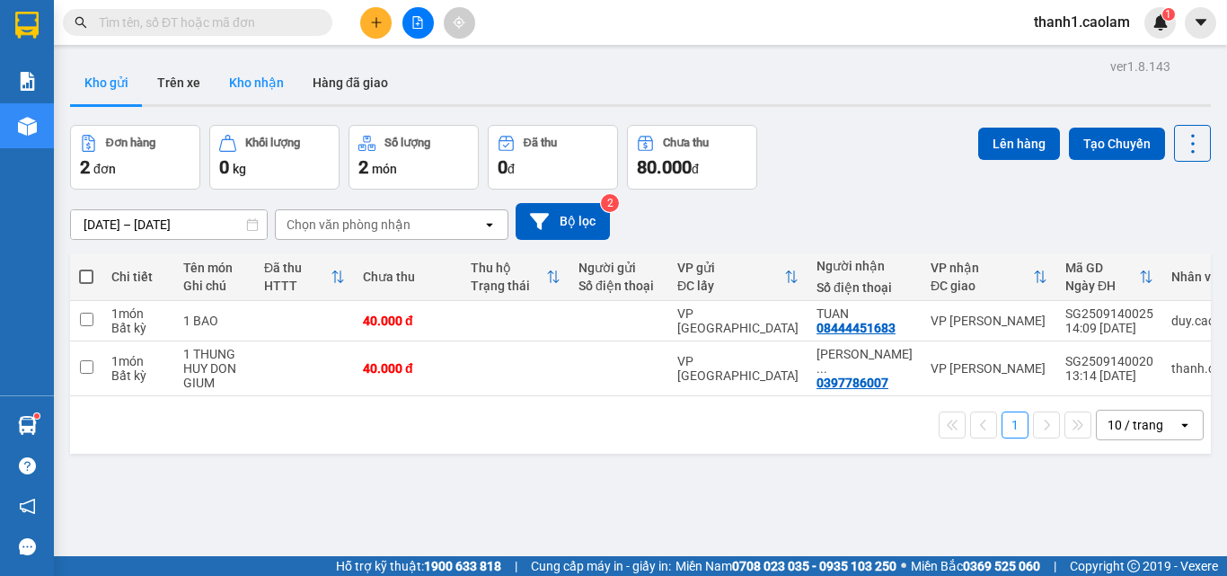
click at [256, 93] on button "Kho nhận" at bounding box center [257, 82] width 84 height 43
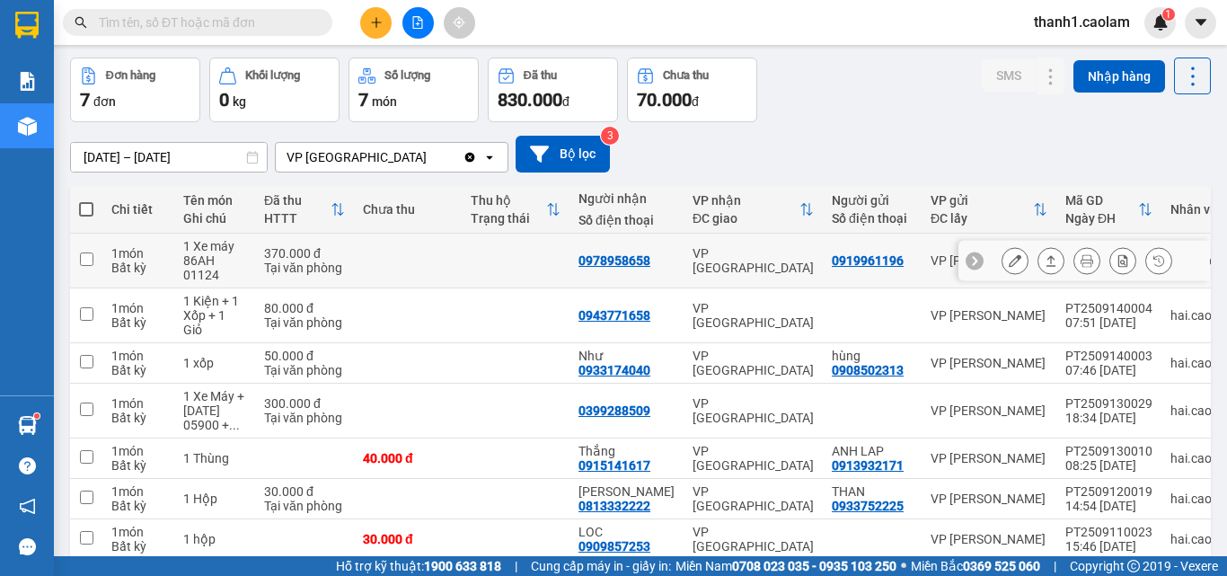
scroll to position [152, 0]
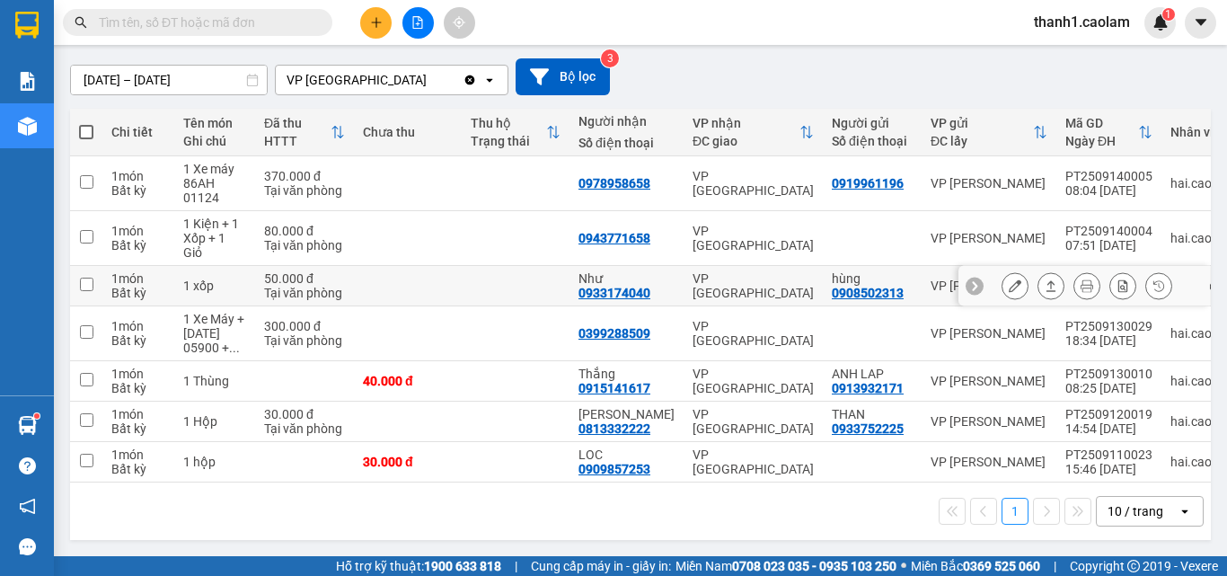
click at [1002, 277] on button at bounding box center [1014, 285] width 25 height 31
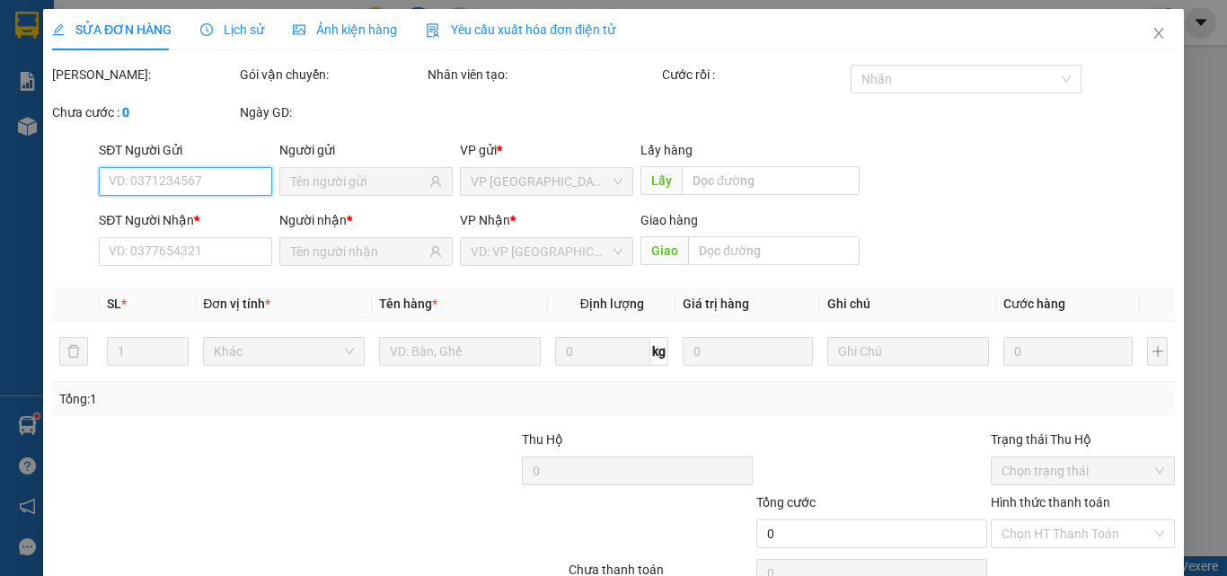
type input "0908502313"
type input "hùng"
type input "0933174040"
type input "Như"
type input "50.000"
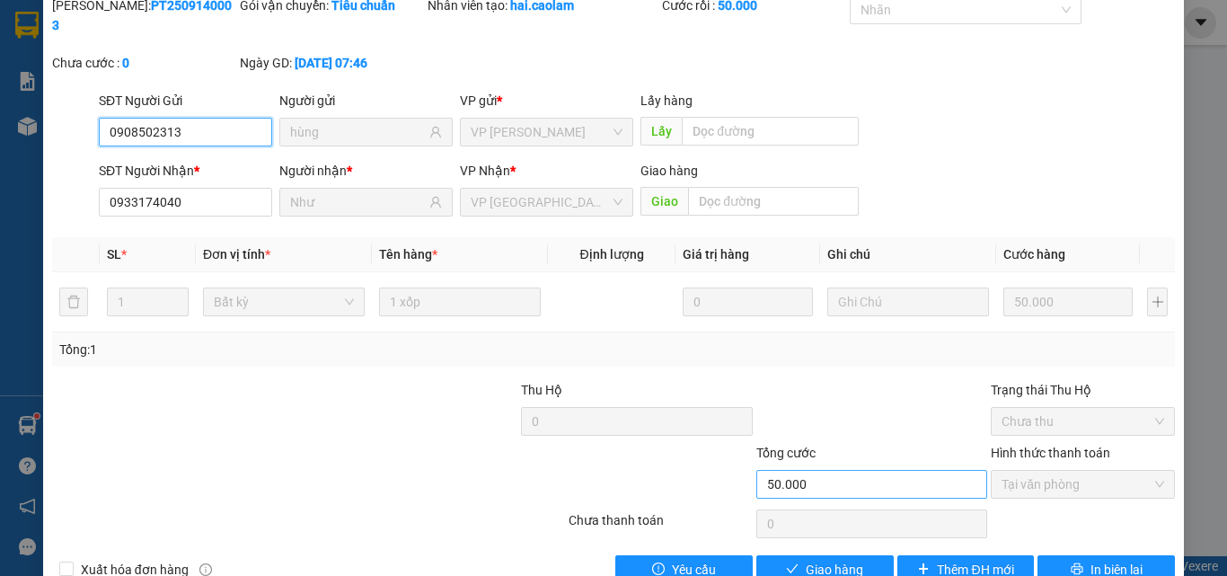
scroll to position [93, 0]
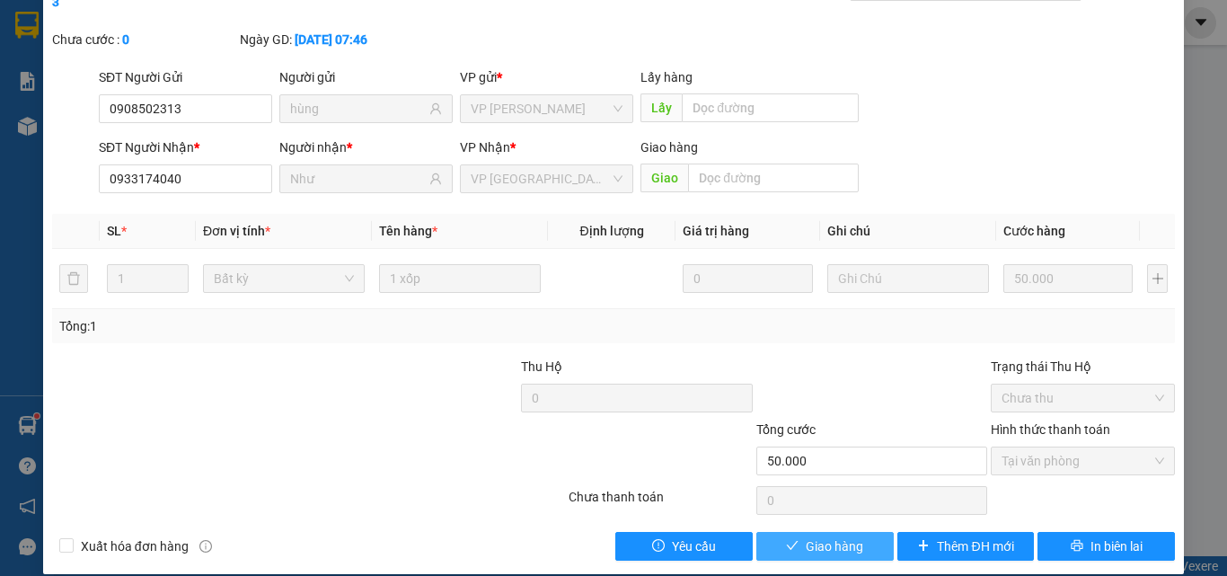
click at [827, 536] on span "Giao hàng" at bounding box center [834, 546] width 57 height 20
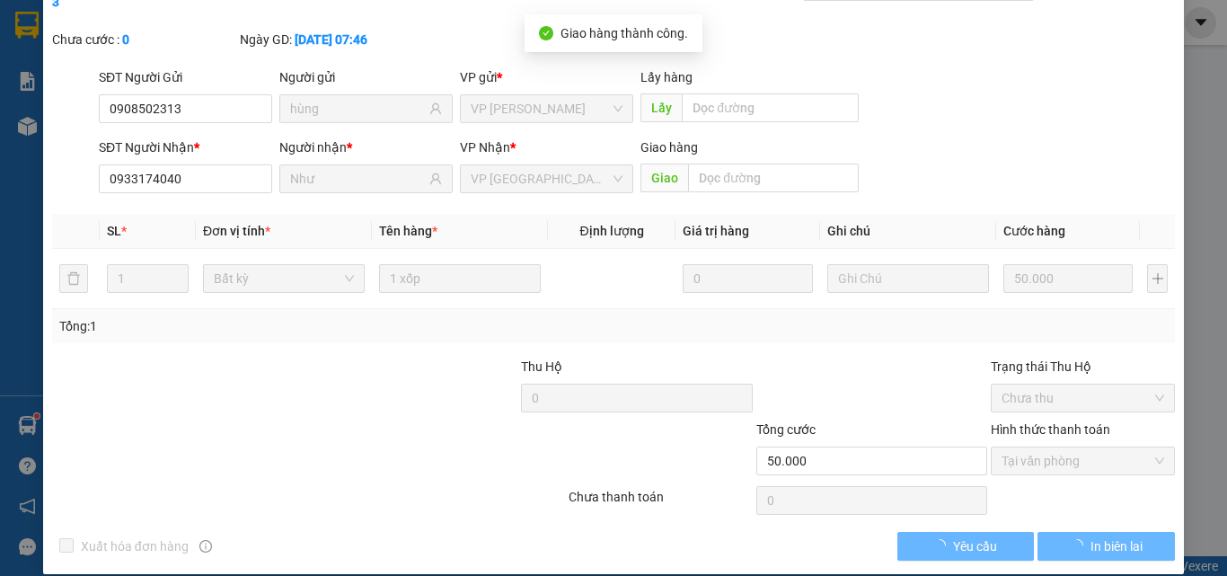
scroll to position [0, 0]
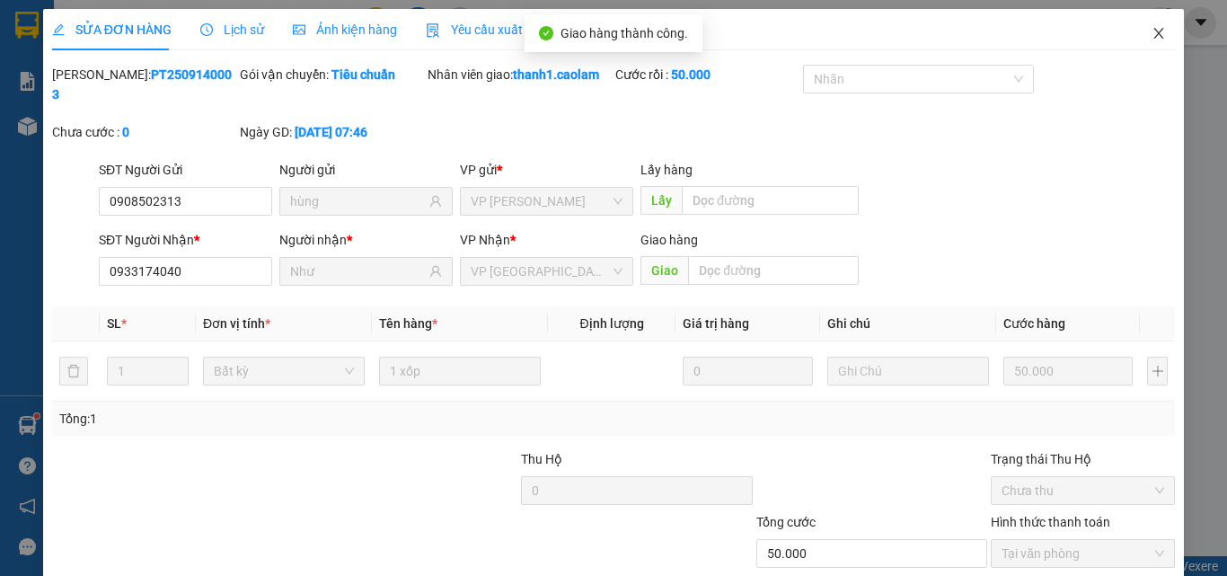
click at [1151, 31] on icon "close" at bounding box center [1158, 33] width 14 height 14
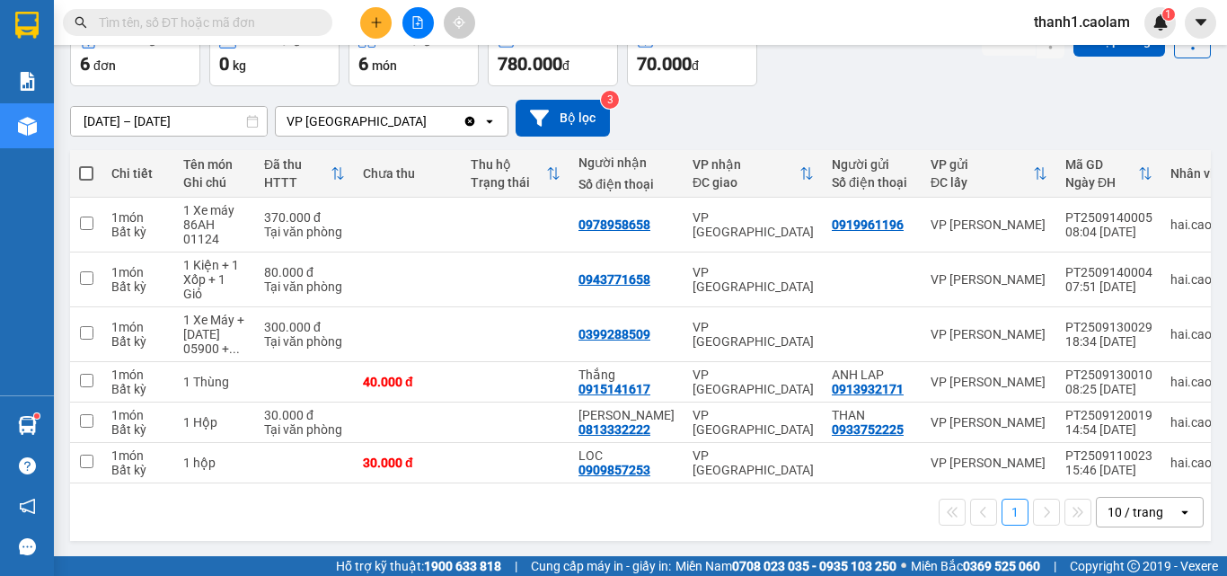
scroll to position [111, 0]
